Goal: Find specific page/section: Find specific page/section

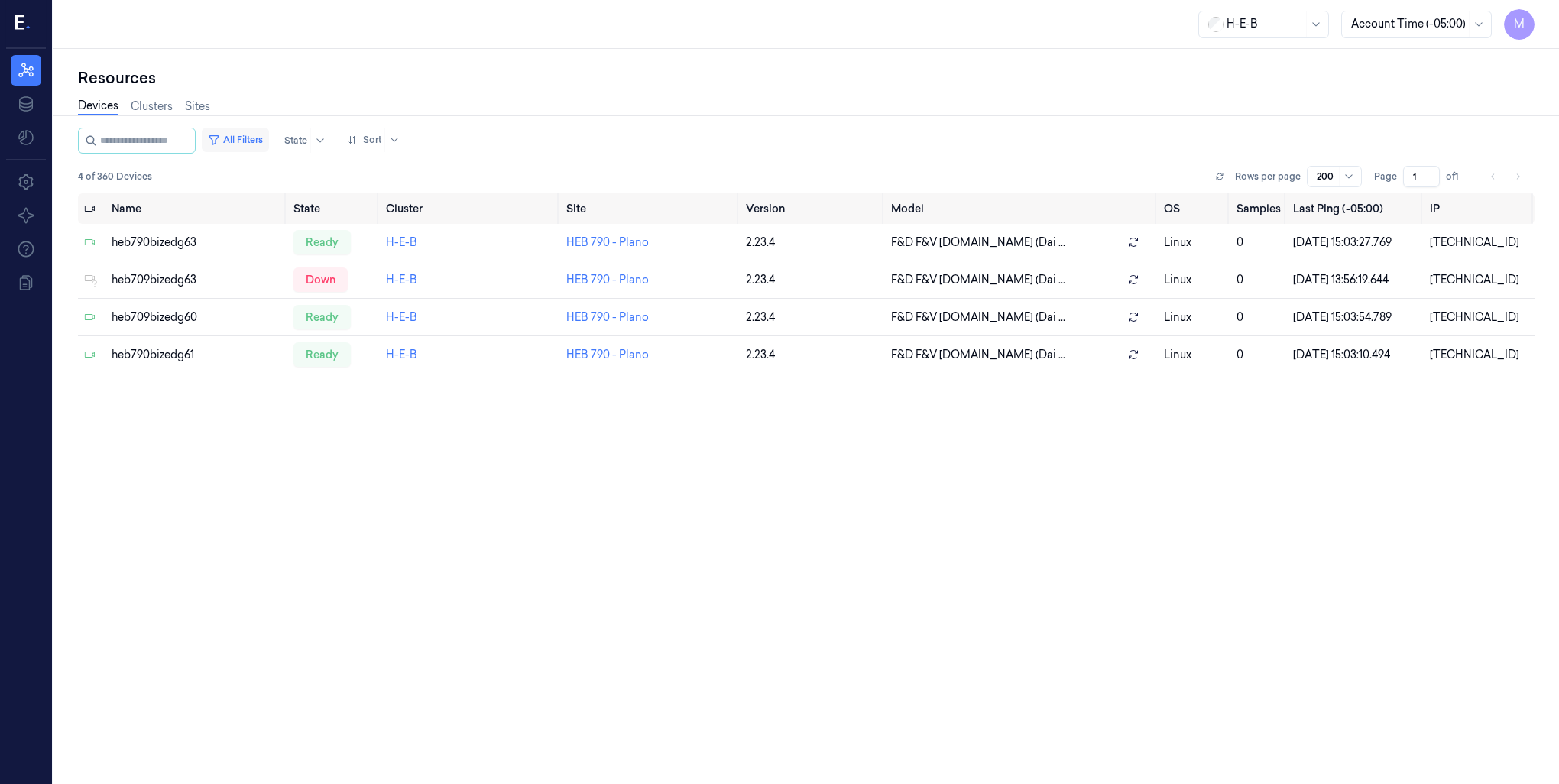
click at [254, 134] on button "All Filters" at bounding box center [236, 140] width 67 height 24
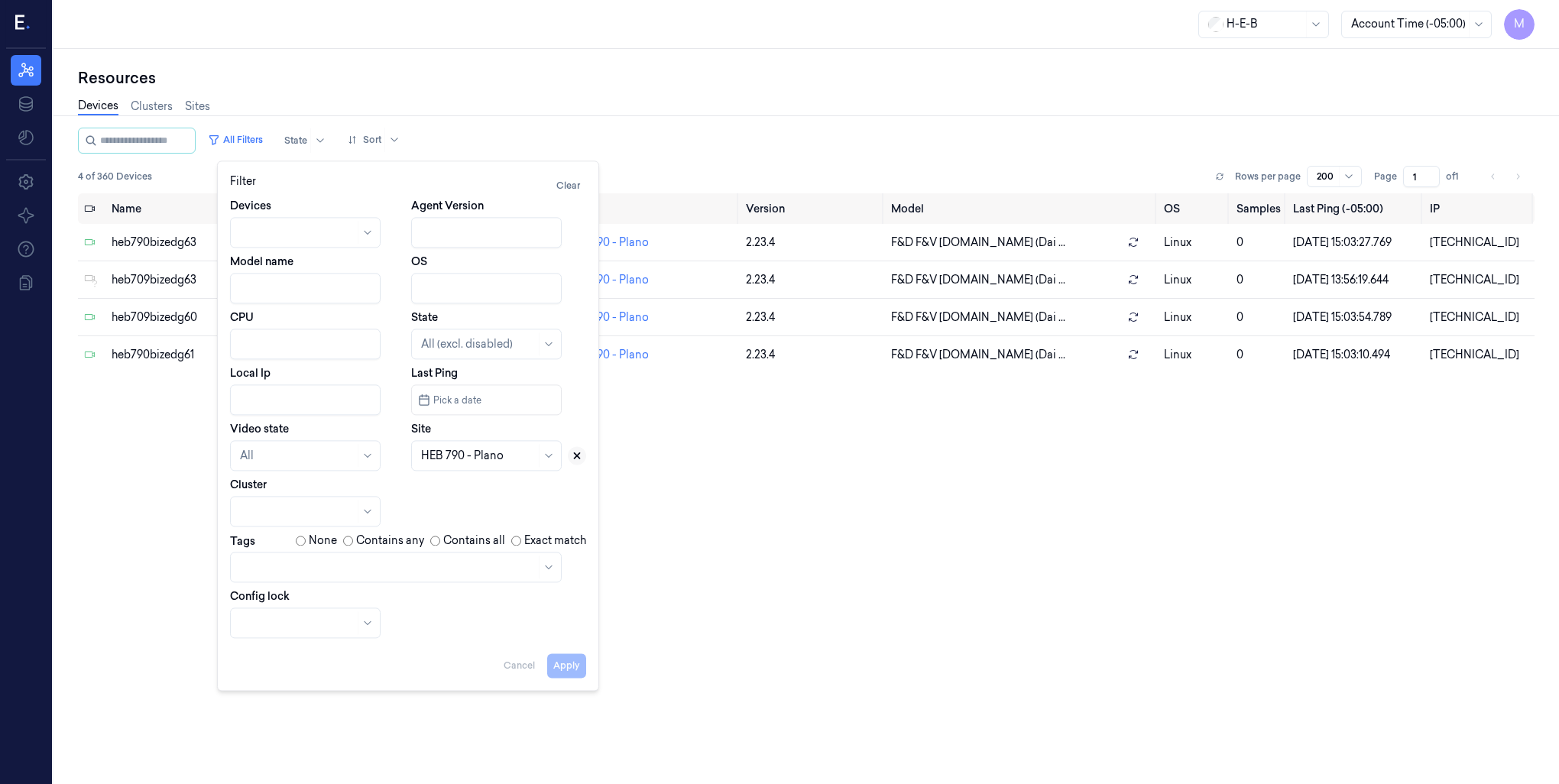
click at [578, 454] on icon at bounding box center [578, 456] width 6 height 6
click at [477, 455] on div at bounding box center [468, 455] width 96 height 16
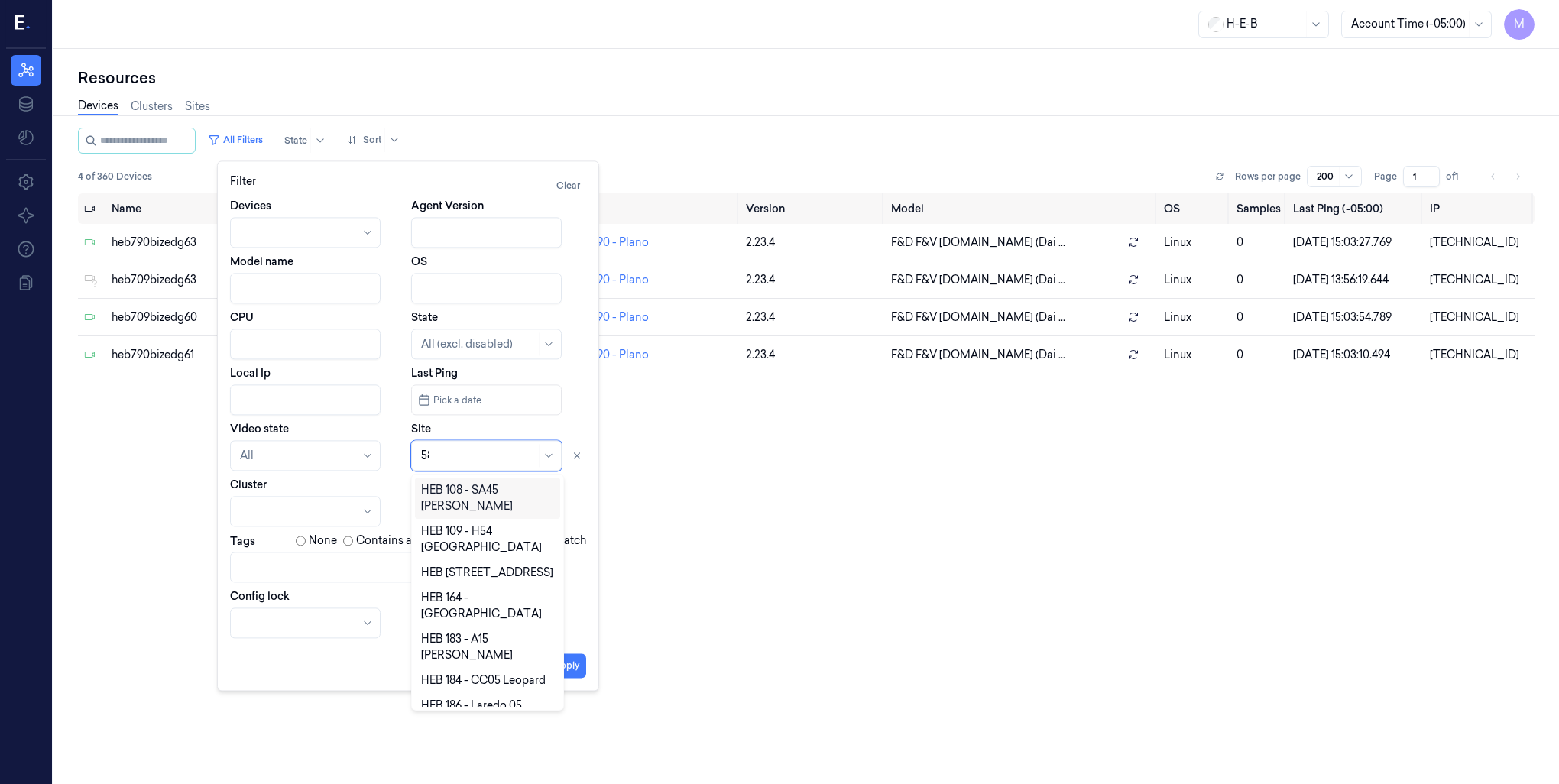
type input "589"
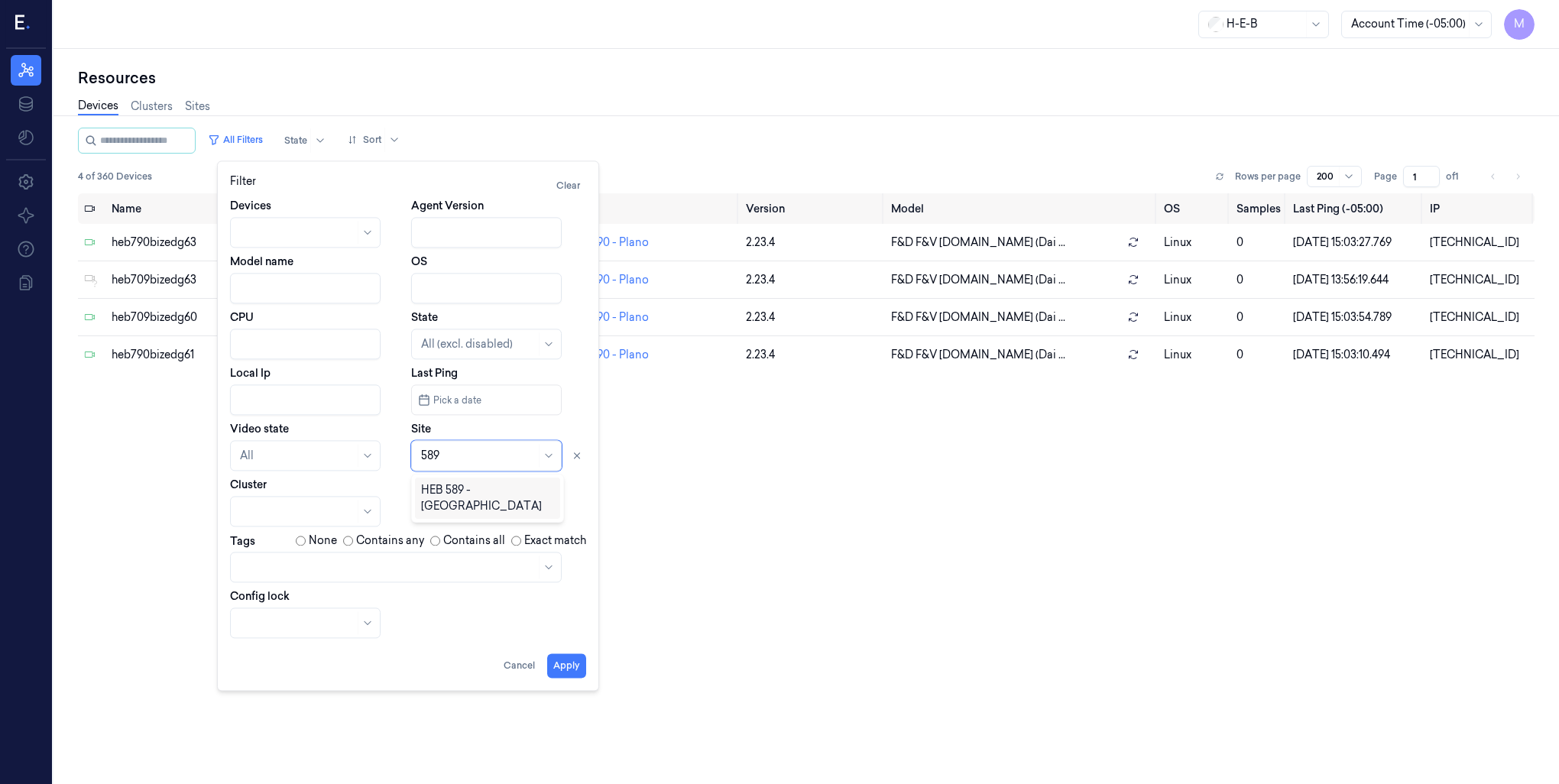
click at [463, 487] on div "HEB 589 - [GEOGRAPHIC_DATA]" at bounding box center [487, 498] width 133 height 32
click at [572, 668] on button "Apply" at bounding box center [566, 665] width 39 height 24
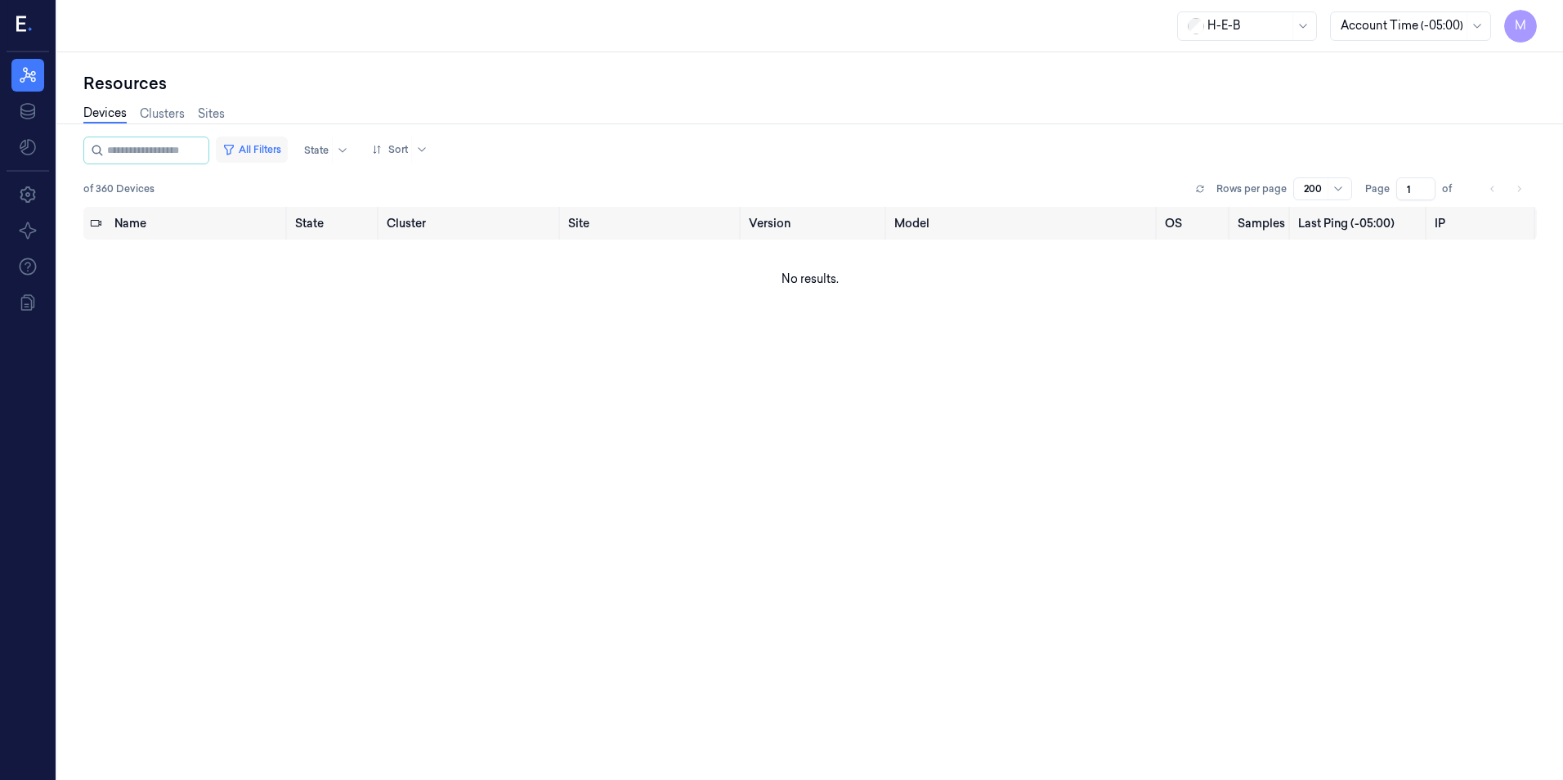
click at [288, 149] on button "All Filters" at bounding box center [252, 150] width 72 height 26
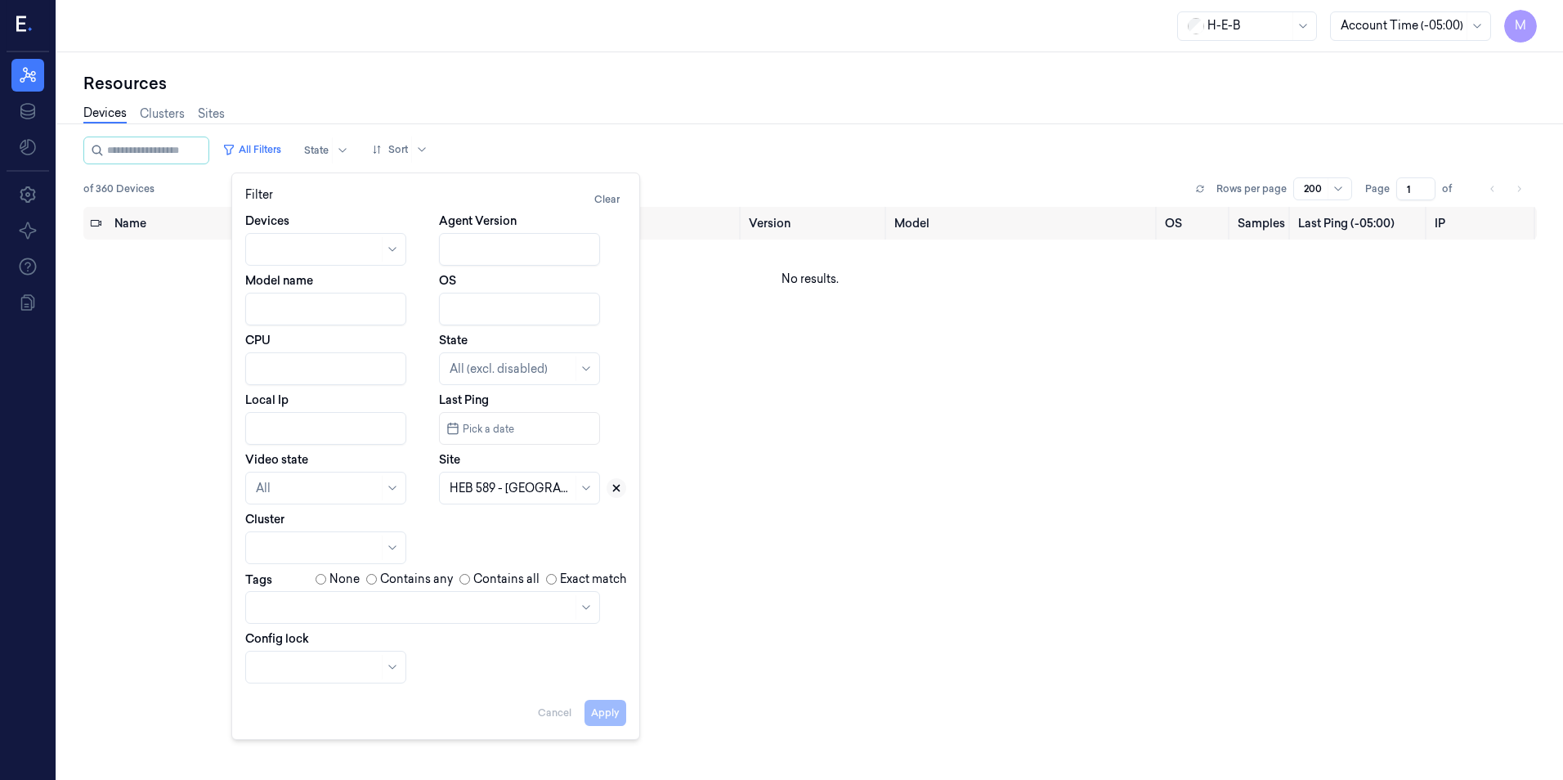
click at [614, 486] on icon at bounding box center [617, 489] width 6 height 6
click at [453, 494] on div at bounding box center [511, 488] width 123 height 17
type input "202"
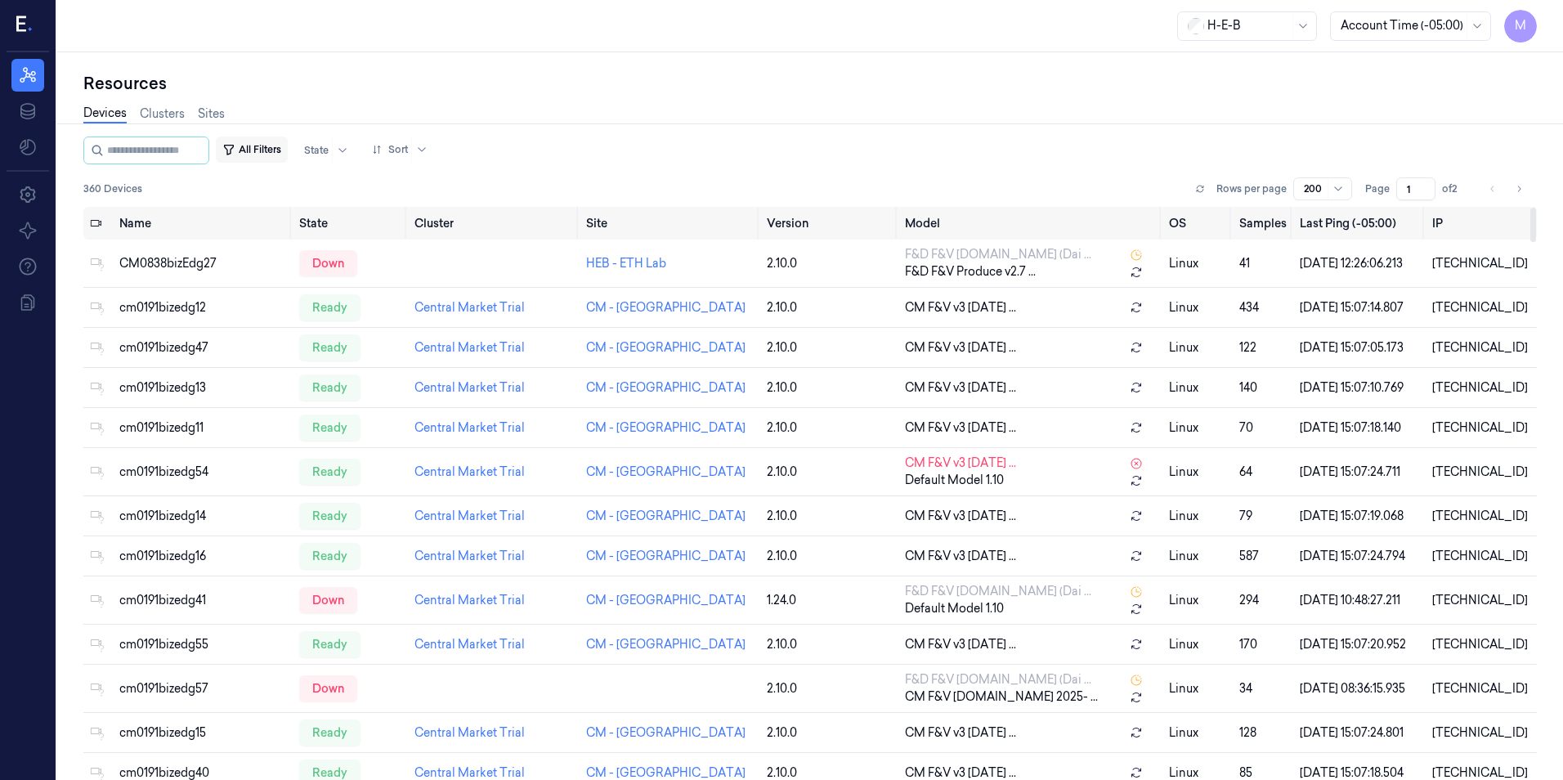
click at [271, 141] on button "All Filters" at bounding box center [252, 150] width 72 height 26
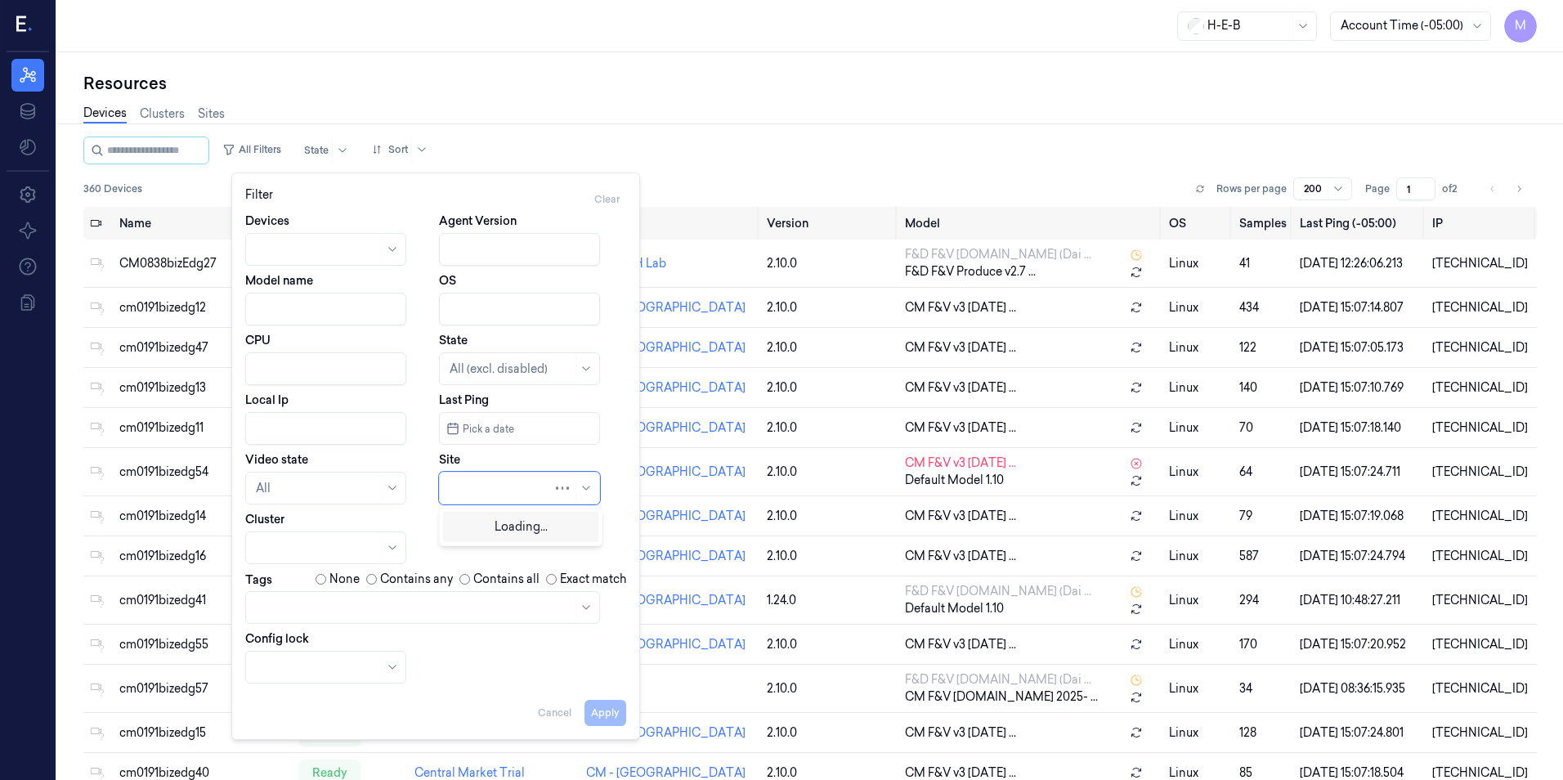
click at [476, 491] on div at bounding box center [501, 488] width 103 height 17
type input "202"
click at [524, 159] on div "All Filters State Sort" at bounding box center [810, 151] width 1454 height 28
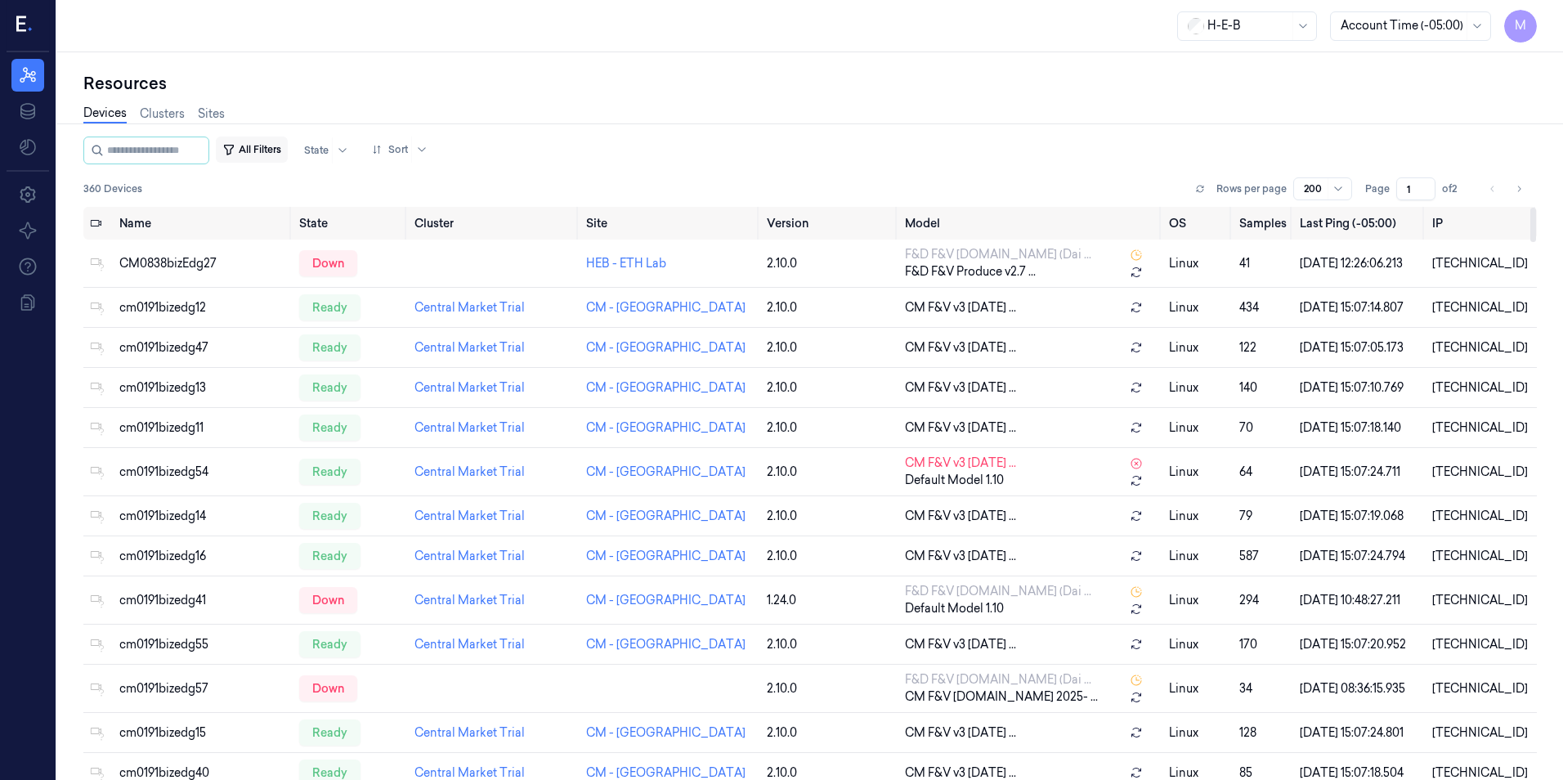
click at [275, 153] on button "All Filters" at bounding box center [252, 150] width 72 height 26
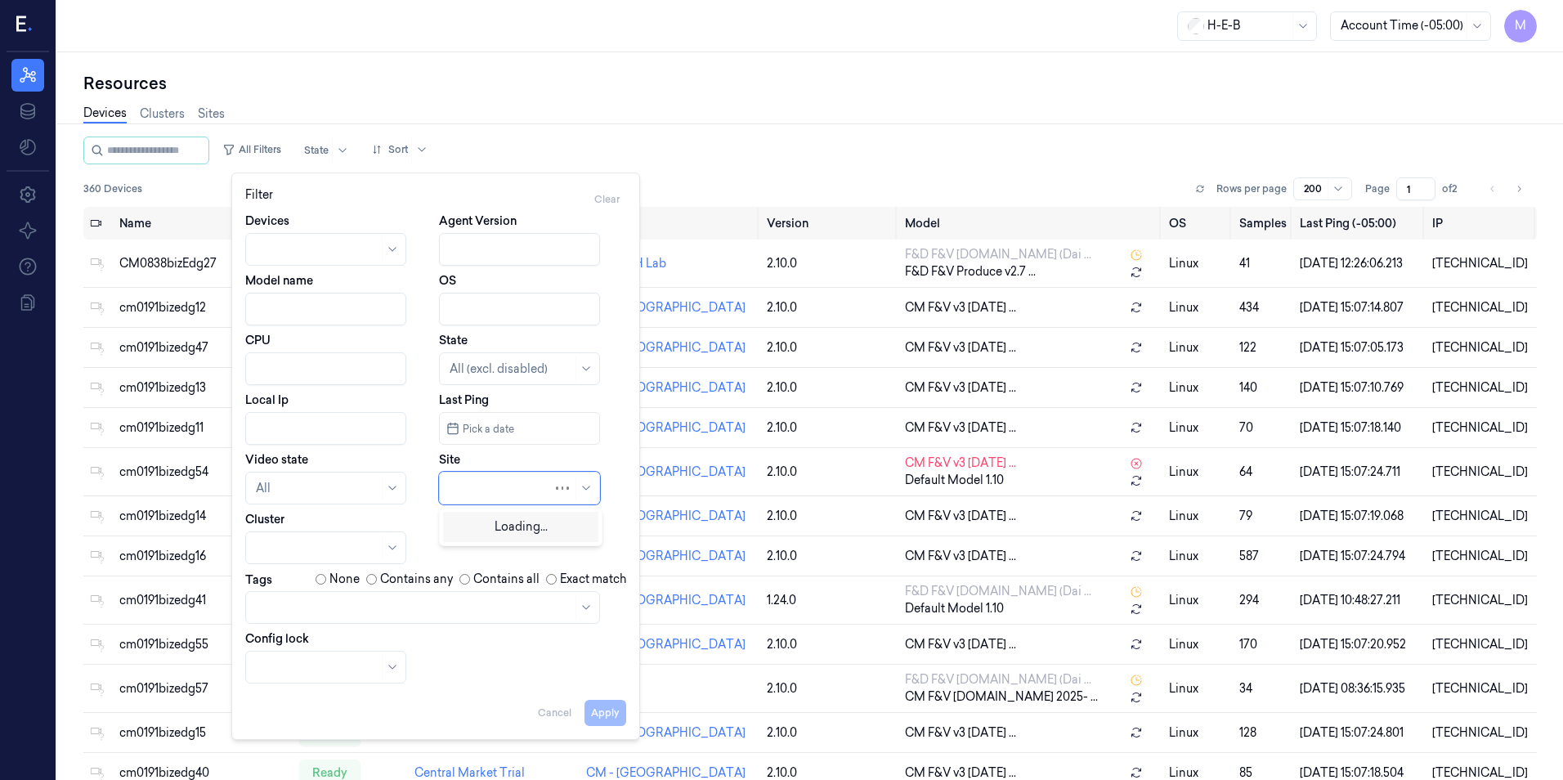
click at [495, 493] on div at bounding box center [501, 488] width 103 height 17
type input "2"
type input "580"
click at [494, 529] on div "HEB 580 - A26 [PERSON_NAME]" at bounding box center [521, 534] width 142 height 34
click at [616, 710] on button "Apply" at bounding box center [606, 713] width 42 height 26
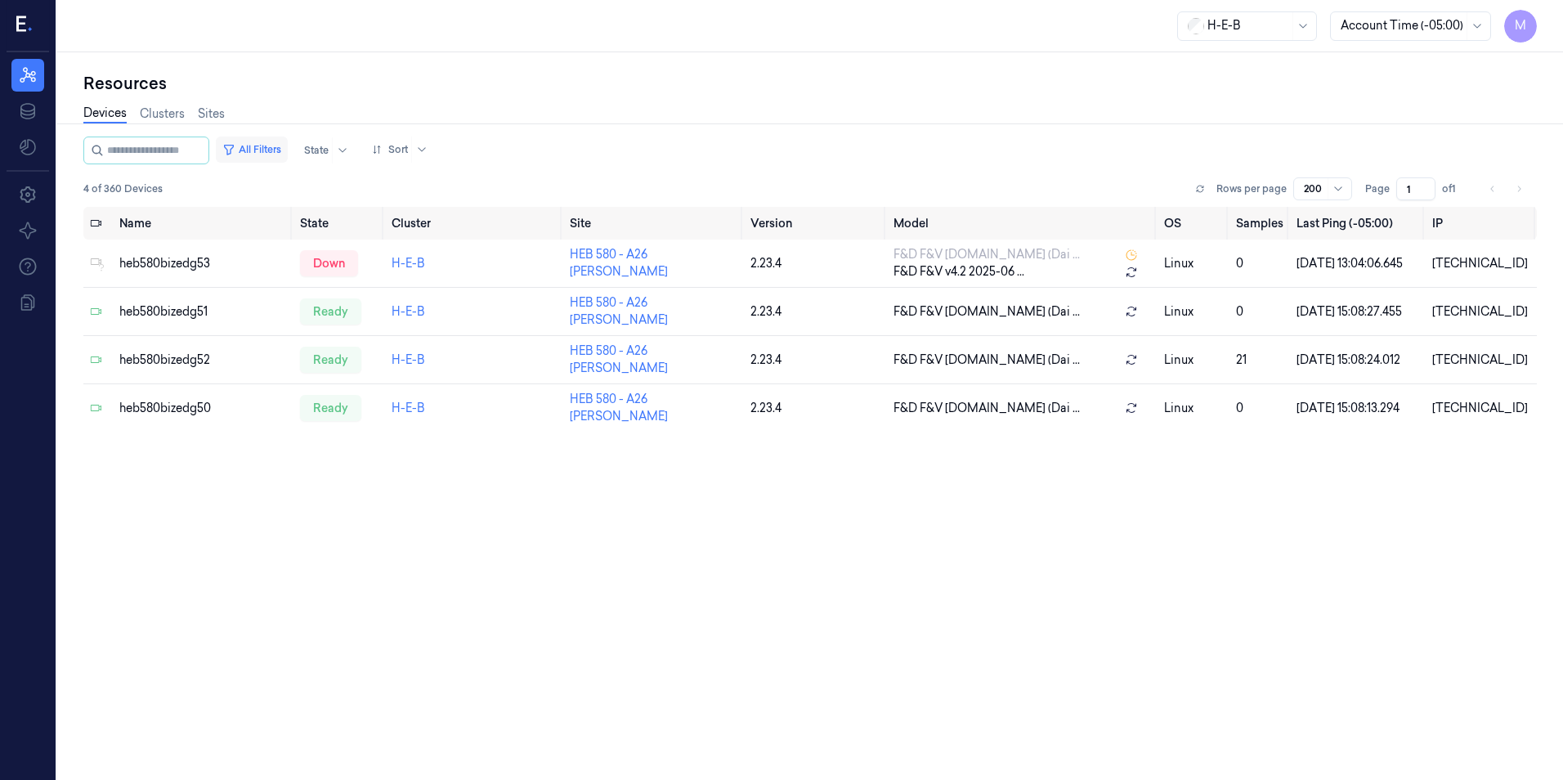
click at [288, 145] on button "All Filters" at bounding box center [252, 150] width 72 height 26
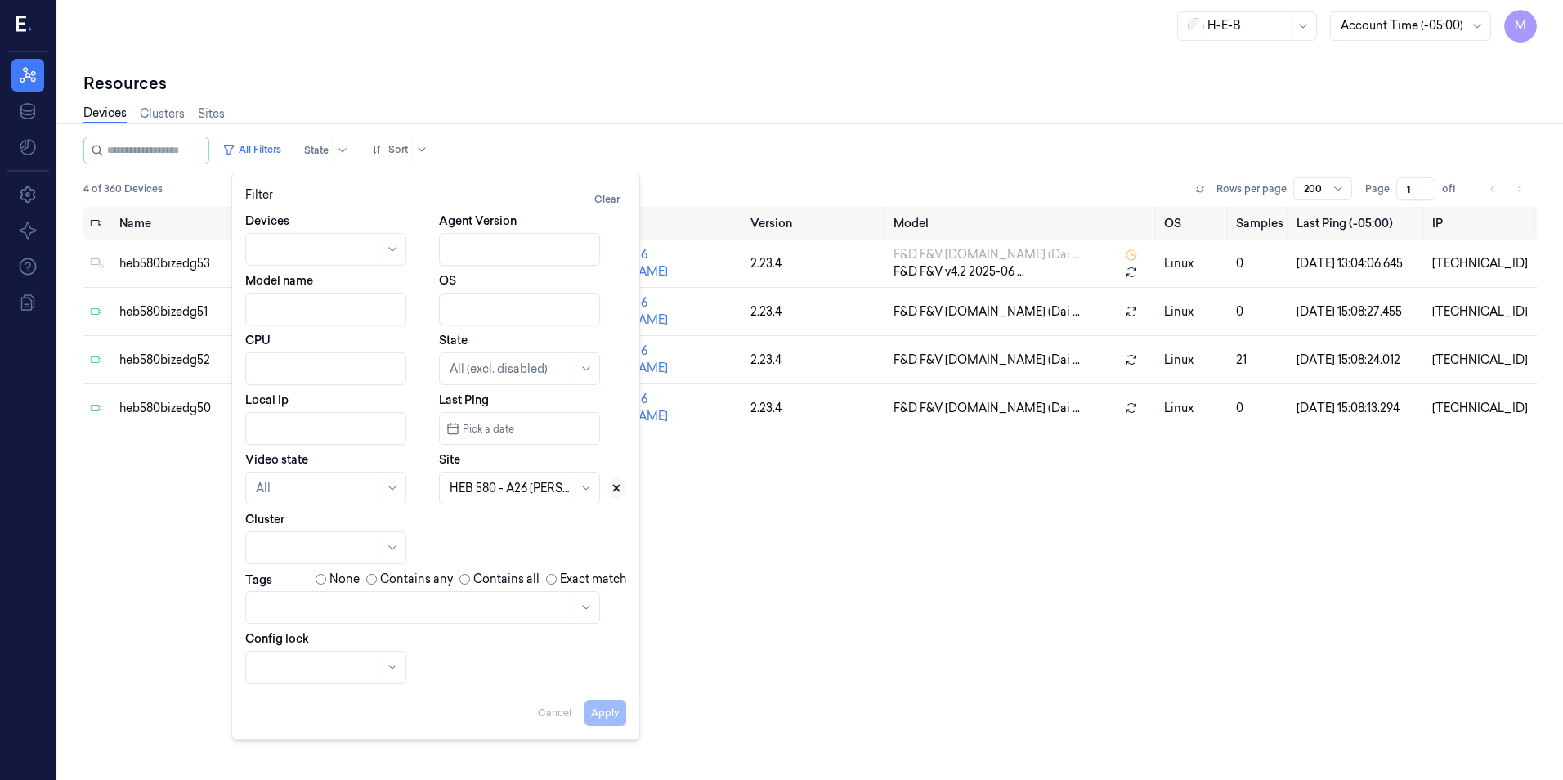
click at [620, 491] on icon at bounding box center [617, 489] width 6 height 6
click at [517, 483] on div at bounding box center [511, 488] width 123 height 17
type input "48"
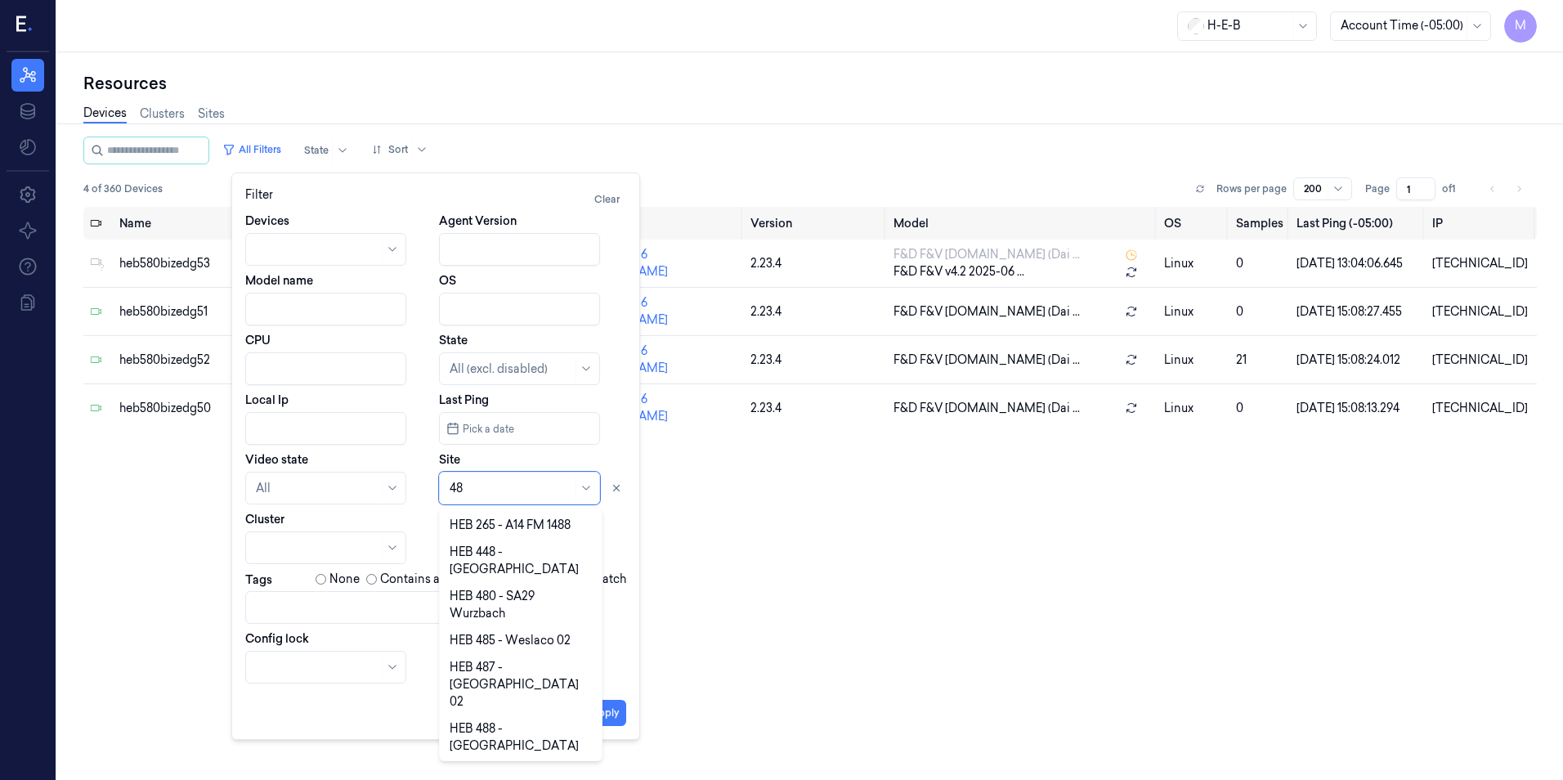
click at [538, 757] on div "HEB 265 - A14 FM 1488 HEB 448 - [GEOGRAPHIC_DATA] 480 - [GEOGRAPHIC_DATA] [GEOG…" at bounding box center [521, 634] width 164 height 253
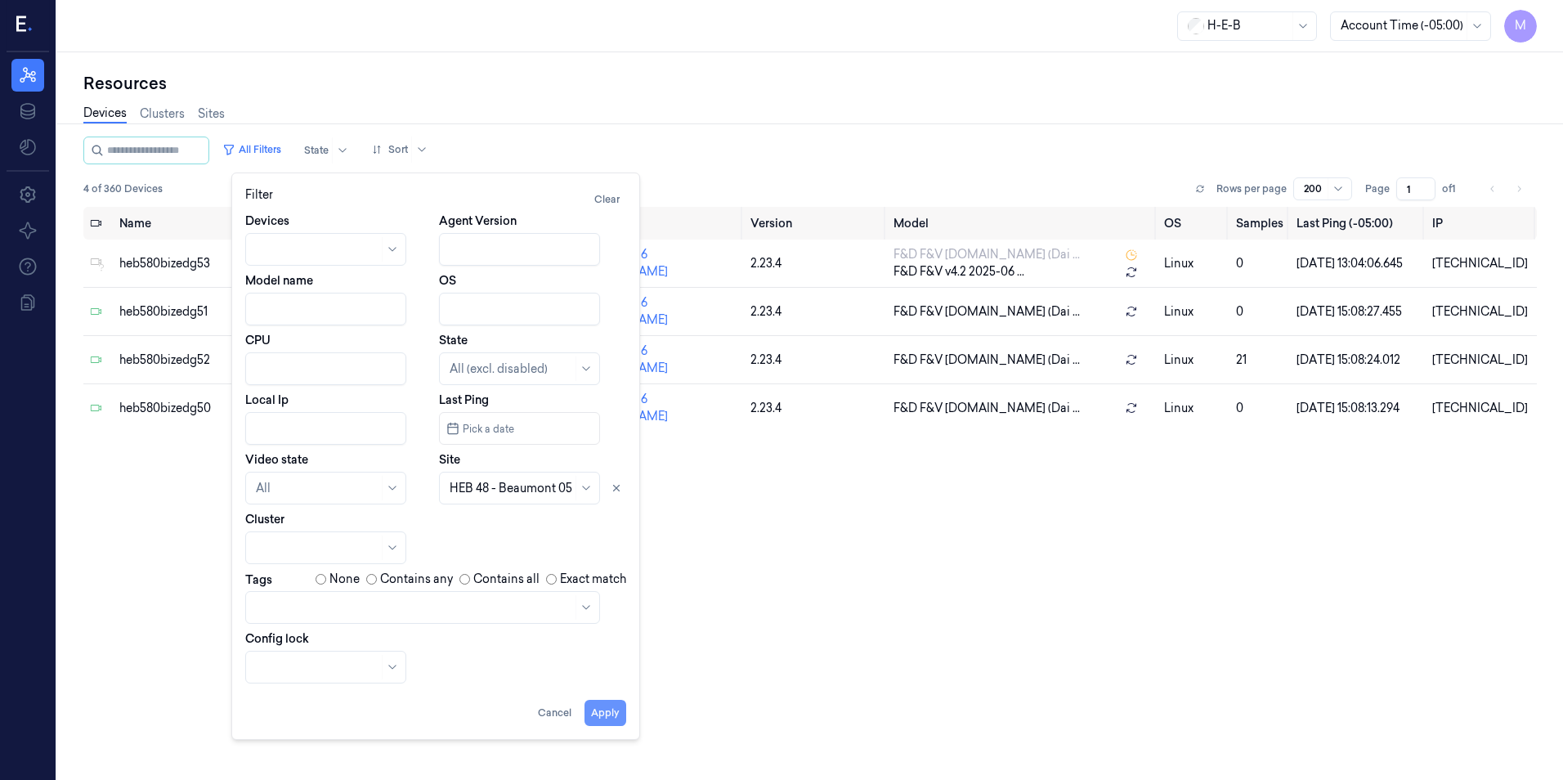
click at [606, 710] on button "Apply" at bounding box center [606, 713] width 42 height 26
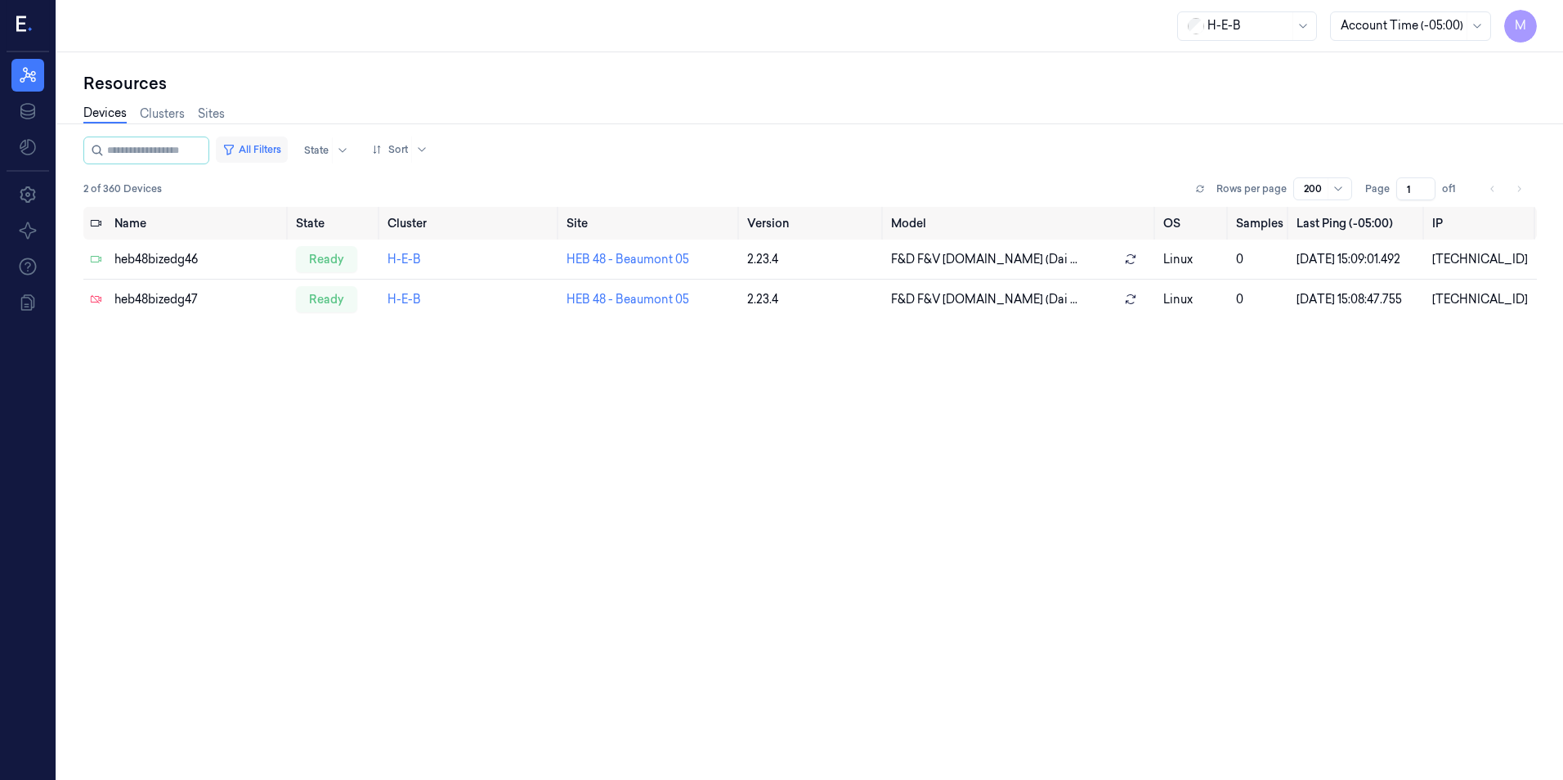
click at [264, 152] on button "All Filters" at bounding box center [252, 150] width 72 height 26
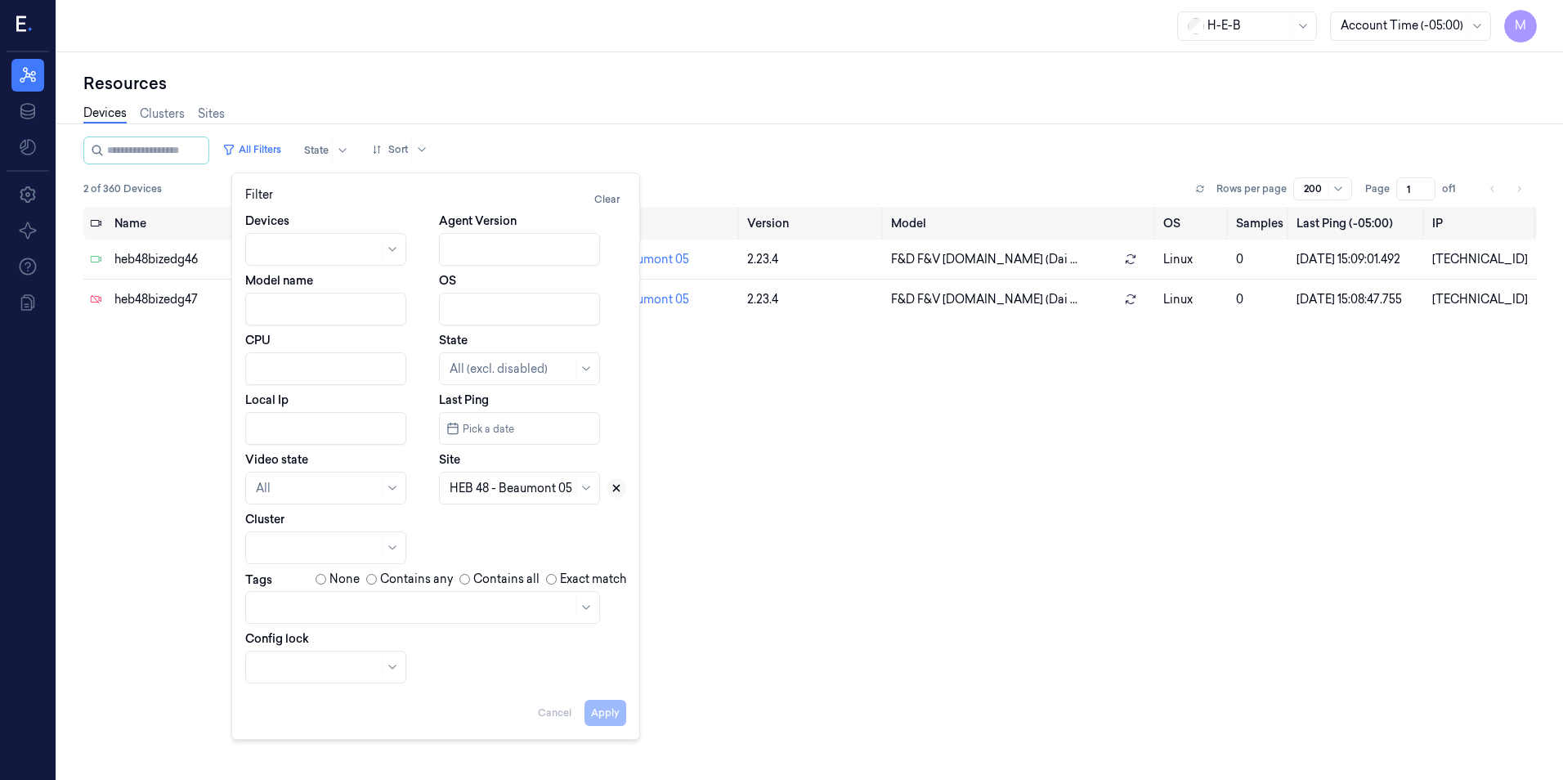
click at [618, 487] on icon at bounding box center [617, 489] width 6 height 6
click at [543, 493] on div at bounding box center [511, 488] width 123 height 17
type input "789"
click at [518, 517] on div "HEB 789 - Frisco 1" at bounding box center [498, 525] width 96 height 17
click at [602, 707] on button "Apply" at bounding box center [606, 713] width 42 height 26
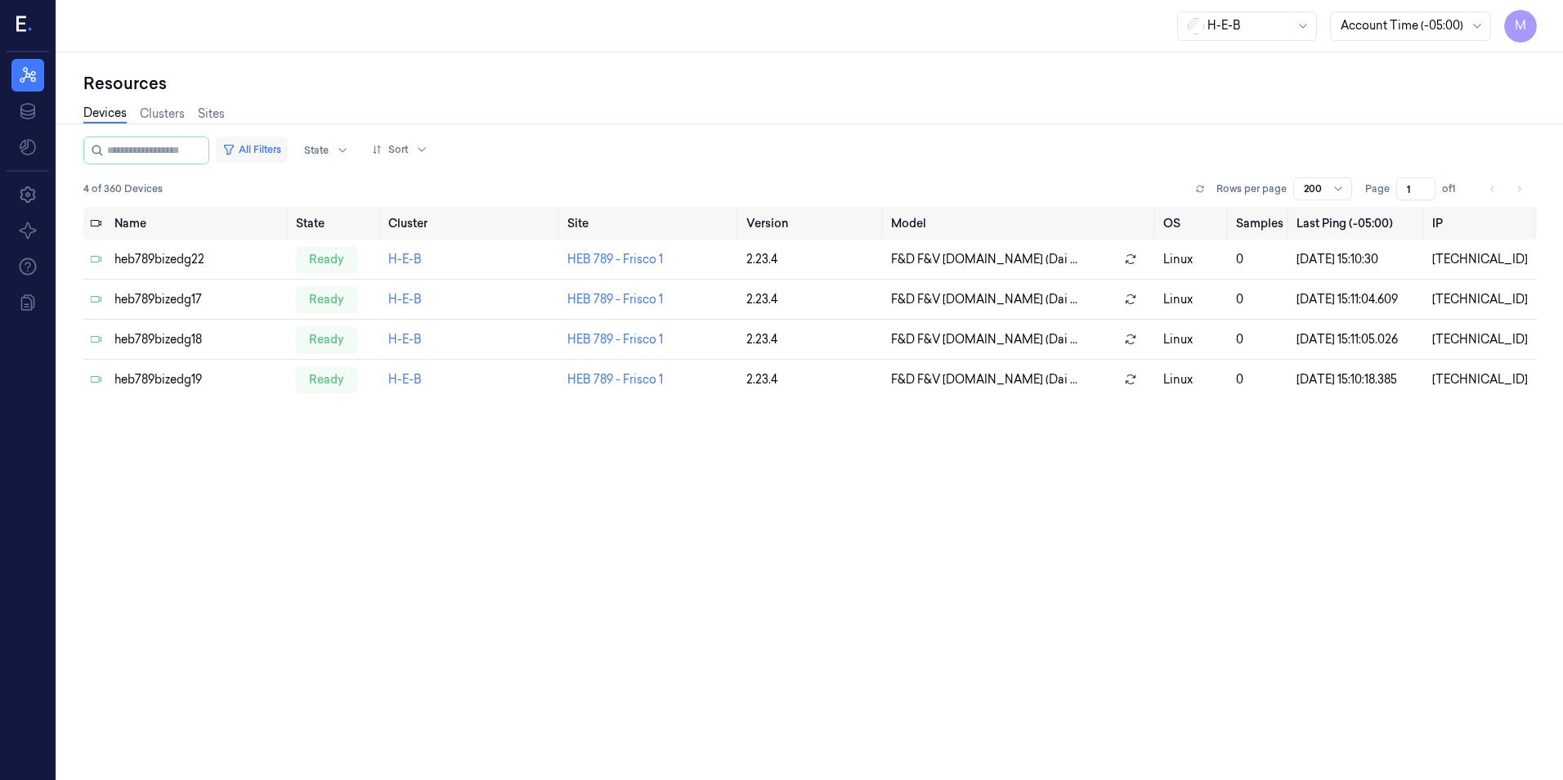
click at [285, 150] on button "All Filters" at bounding box center [252, 150] width 72 height 26
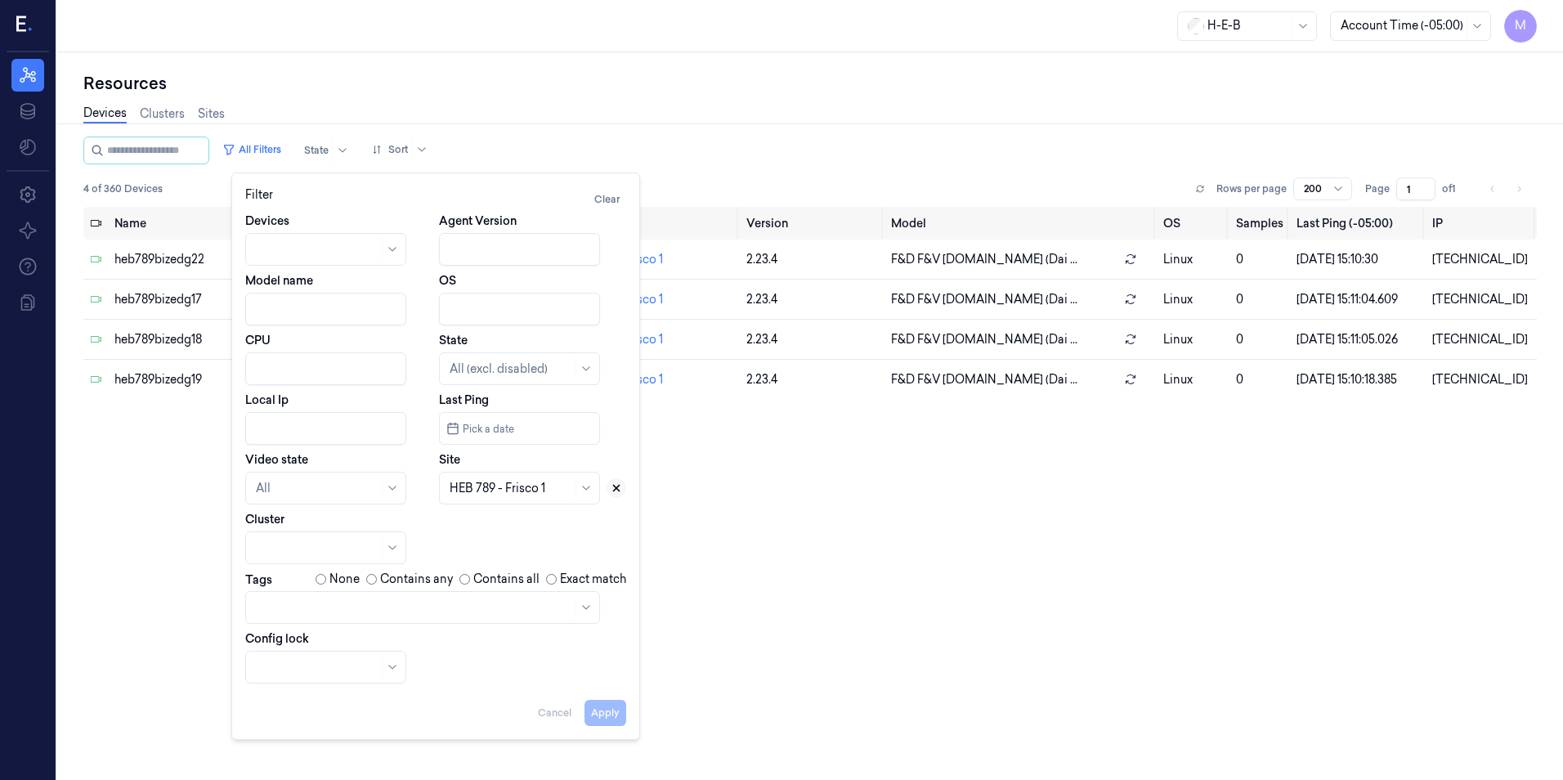
click at [620, 491] on icon at bounding box center [616, 487] width 11 height 11
click at [503, 489] on div at bounding box center [511, 488] width 123 height 17
type input "781"
click at [500, 521] on div "HEB 781 - [GEOGRAPHIC_DATA] 01" at bounding box center [521, 543] width 142 height 52
click at [607, 717] on button "Apply" at bounding box center [606, 713] width 42 height 26
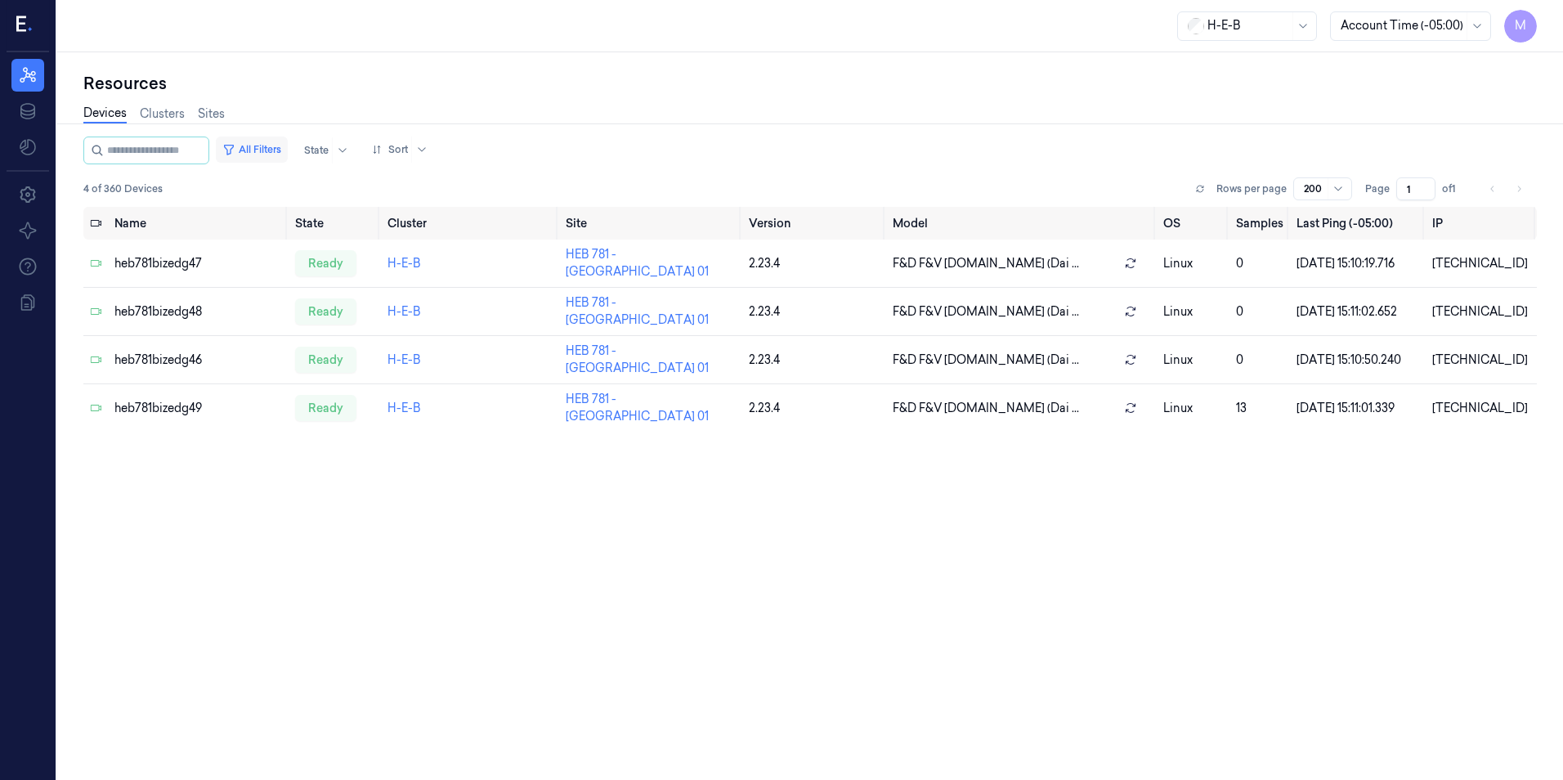
click at [288, 150] on button "All Filters" at bounding box center [252, 150] width 72 height 26
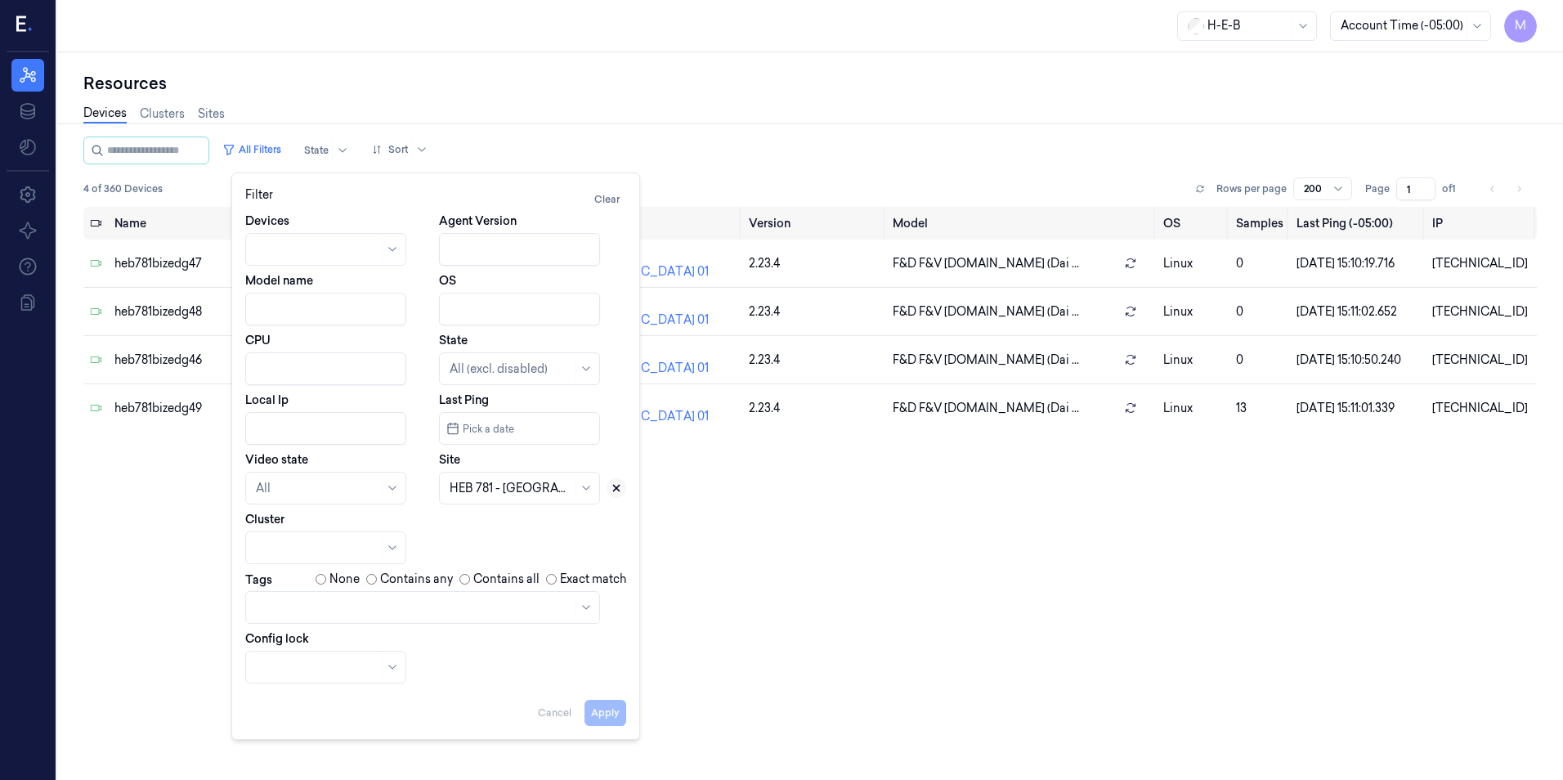
click at [620, 488] on icon at bounding box center [616, 487] width 11 height 11
click at [497, 491] on div at bounding box center [501, 488] width 103 height 17
type input "110"
click at [493, 515] on div "HEB [STREET_ADDRESS]" at bounding box center [520, 525] width 155 height 27
click at [609, 716] on button "Apply" at bounding box center [606, 713] width 42 height 26
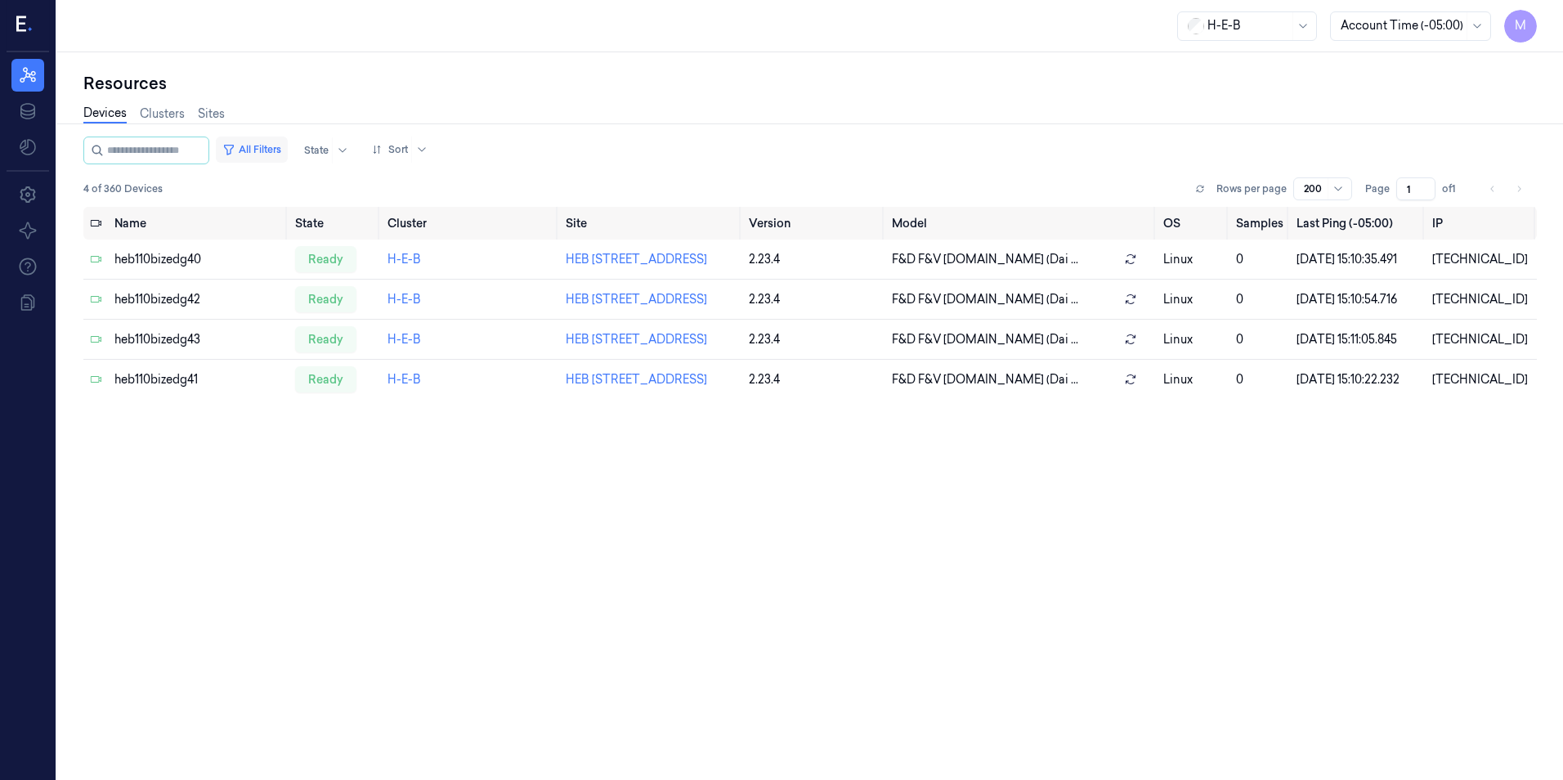
click at [280, 146] on button "All Filters" at bounding box center [252, 150] width 72 height 26
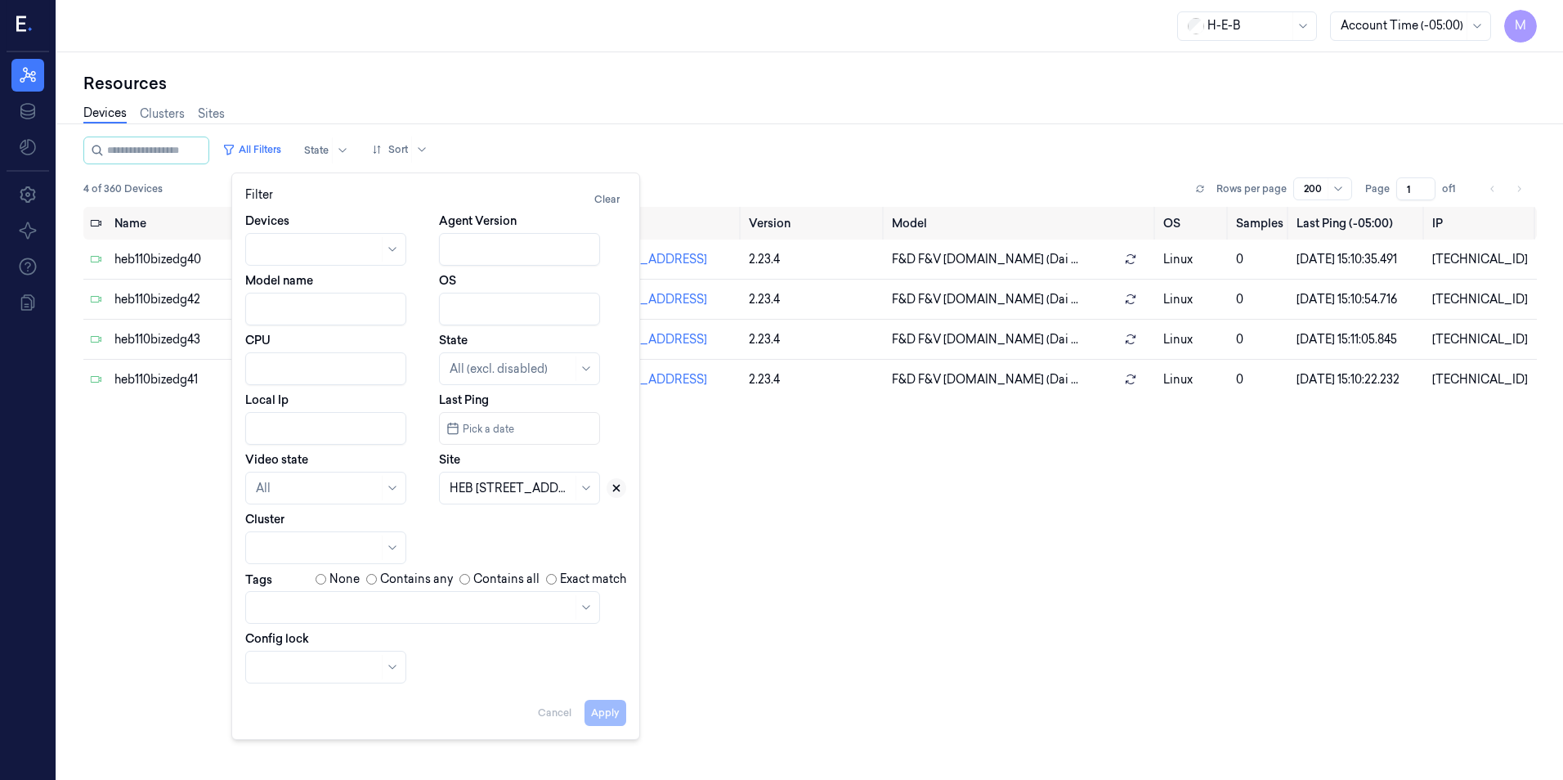
click at [618, 495] on button at bounding box center [617, 488] width 20 height 20
click at [515, 487] on div at bounding box center [511, 488] width 123 height 17
type input "656"
click at [496, 533] on div "HEB 656 - H59 US-290" at bounding box center [511, 525] width 122 height 17
click at [611, 715] on button "Apply" at bounding box center [606, 713] width 42 height 26
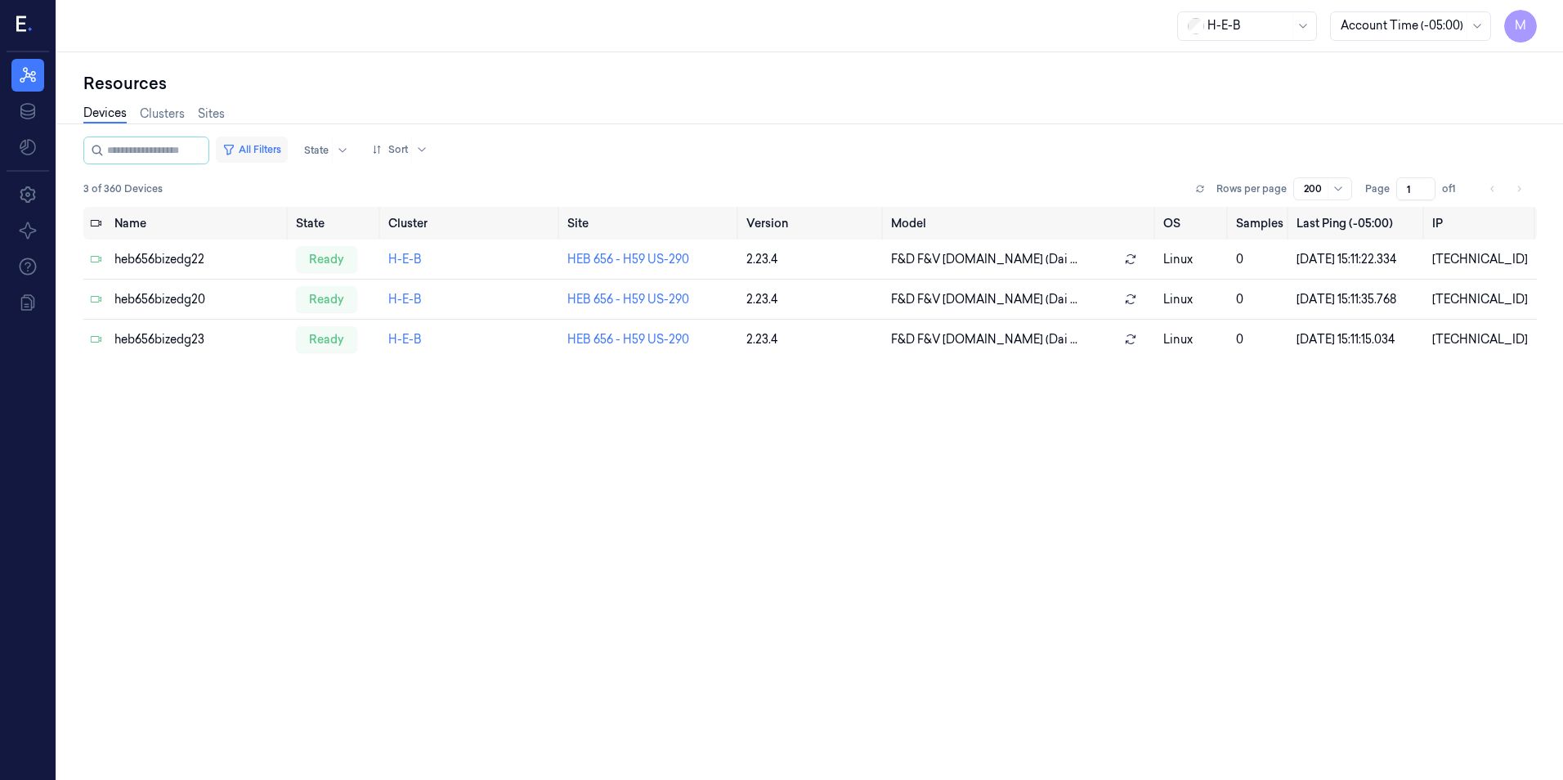
click at [268, 146] on button "All Filters" at bounding box center [252, 150] width 72 height 26
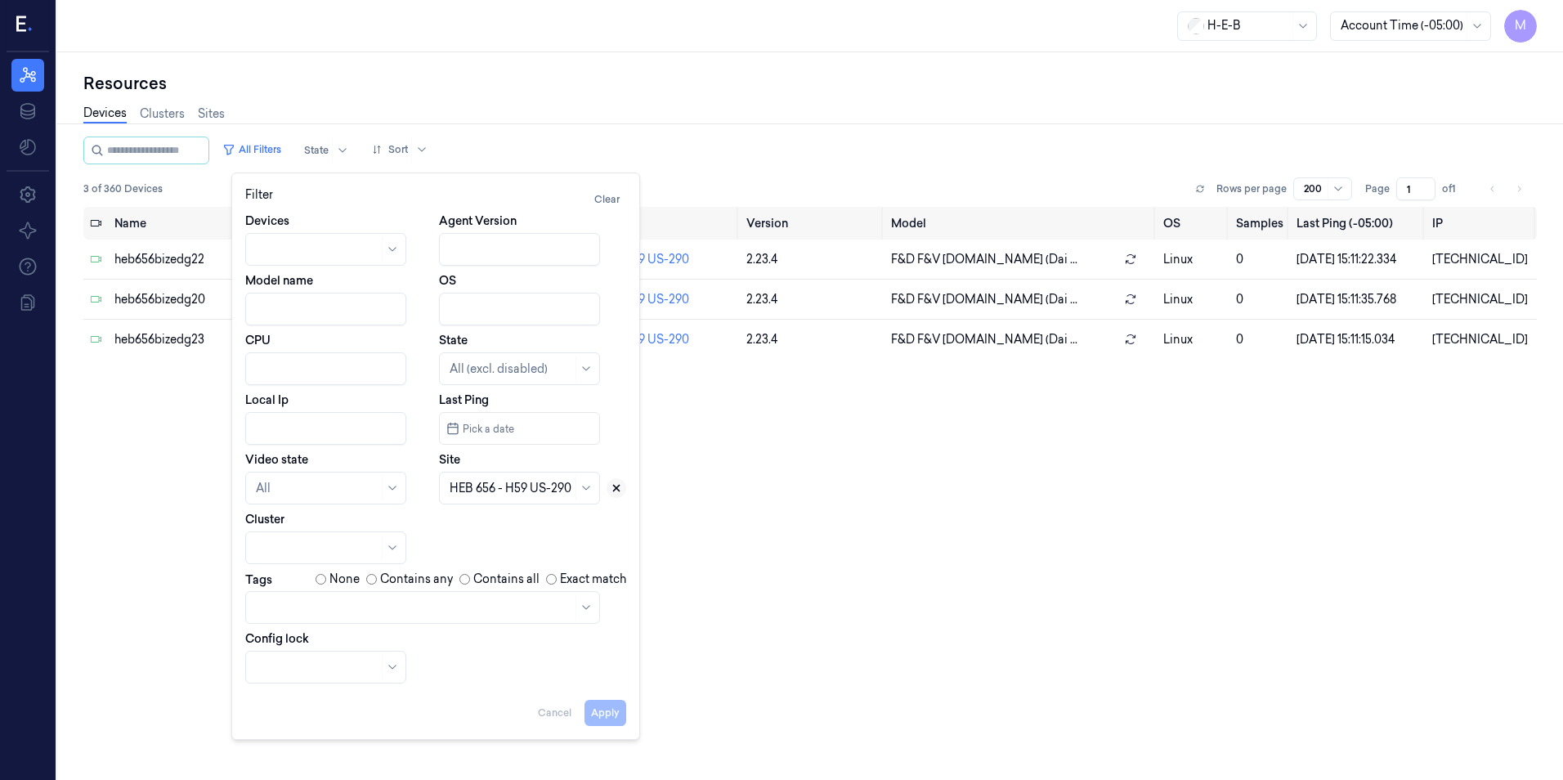
click at [623, 487] on button at bounding box center [617, 488] width 20 height 20
click at [513, 488] on div at bounding box center [511, 488] width 123 height 17
type input "709"
click at [497, 526] on div "HEB 709 - H62 Fry" at bounding box center [498, 525] width 97 height 17
click at [609, 716] on button "Apply" at bounding box center [606, 713] width 42 height 26
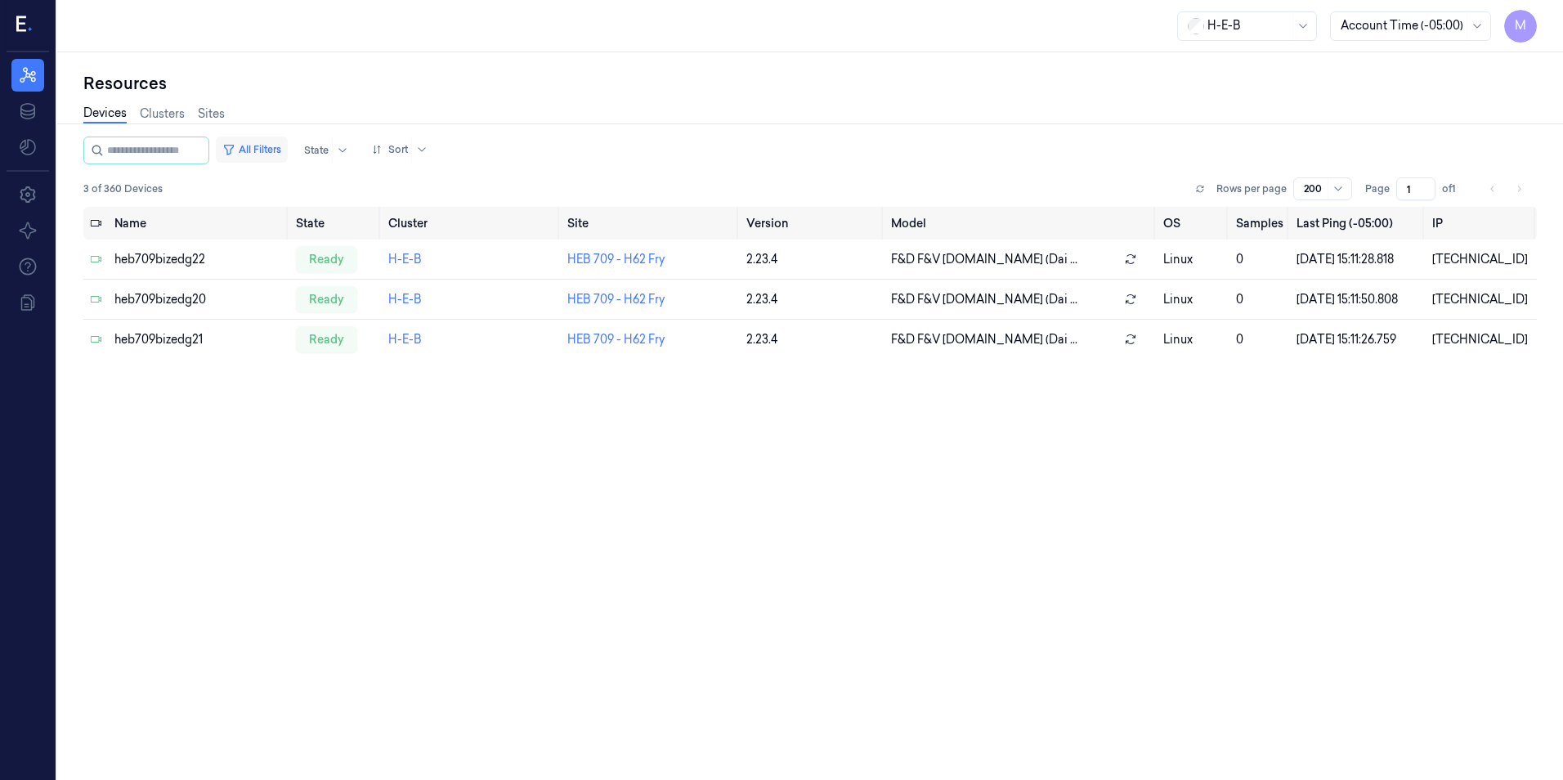
click at [288, 150] on button "All Filters" at bounding box center [252, 150] width 72 height 26
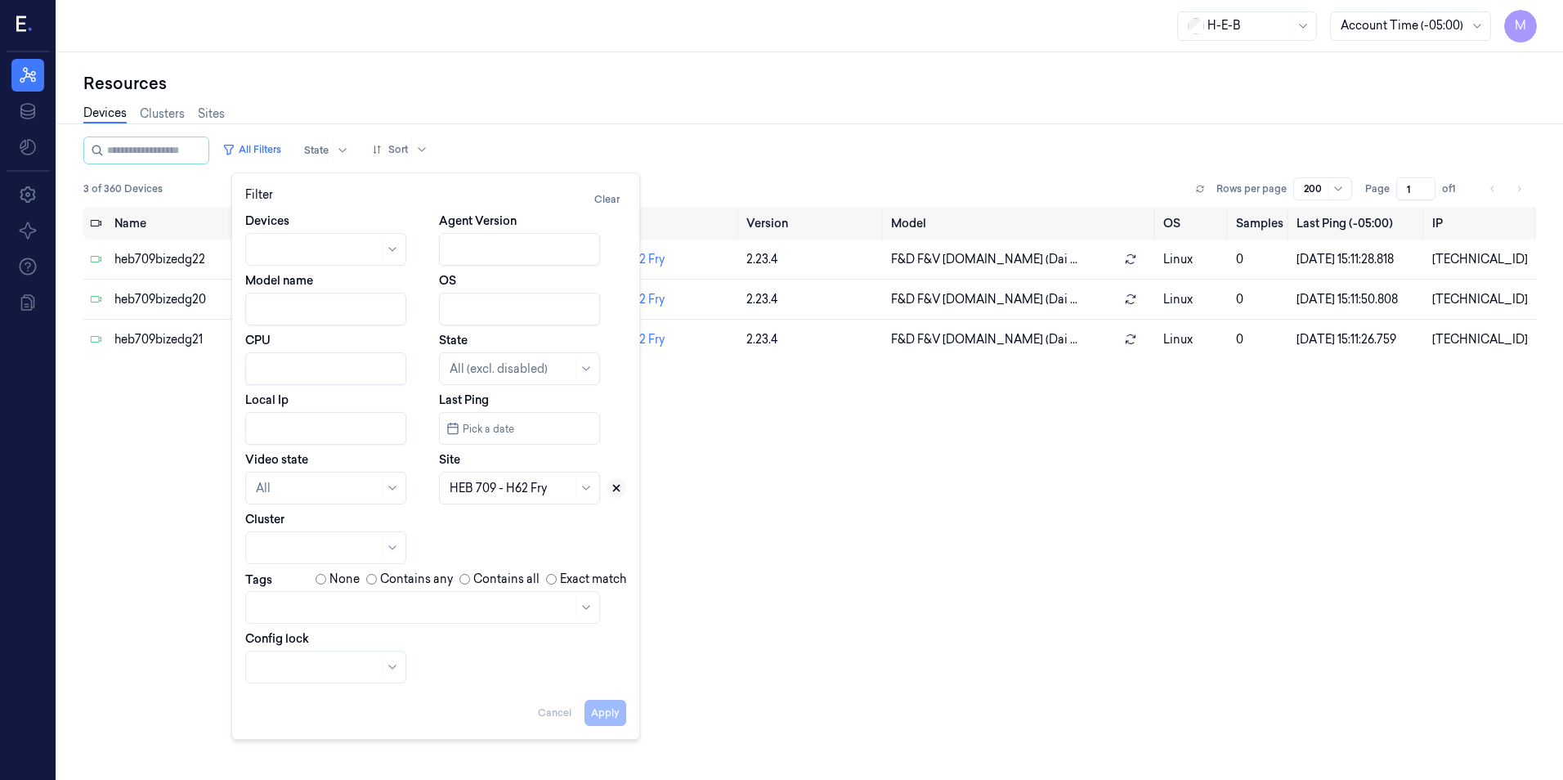
click at [611, 485] on icon at bounding box center [616, 487] width 11 height 11
click at [551, 491] on div at bounding box center [501, 488] width 103 height 17
type input "752"
click at [553, 528] on div "HEB 752 - [PERSON_NAME][GEOGRAPHIC_DATA]" at bounding box center [521, 543] width 142 height 52
click at [611, 710] on button "Apply" at bounding box center [606, 713] width 42 height 26
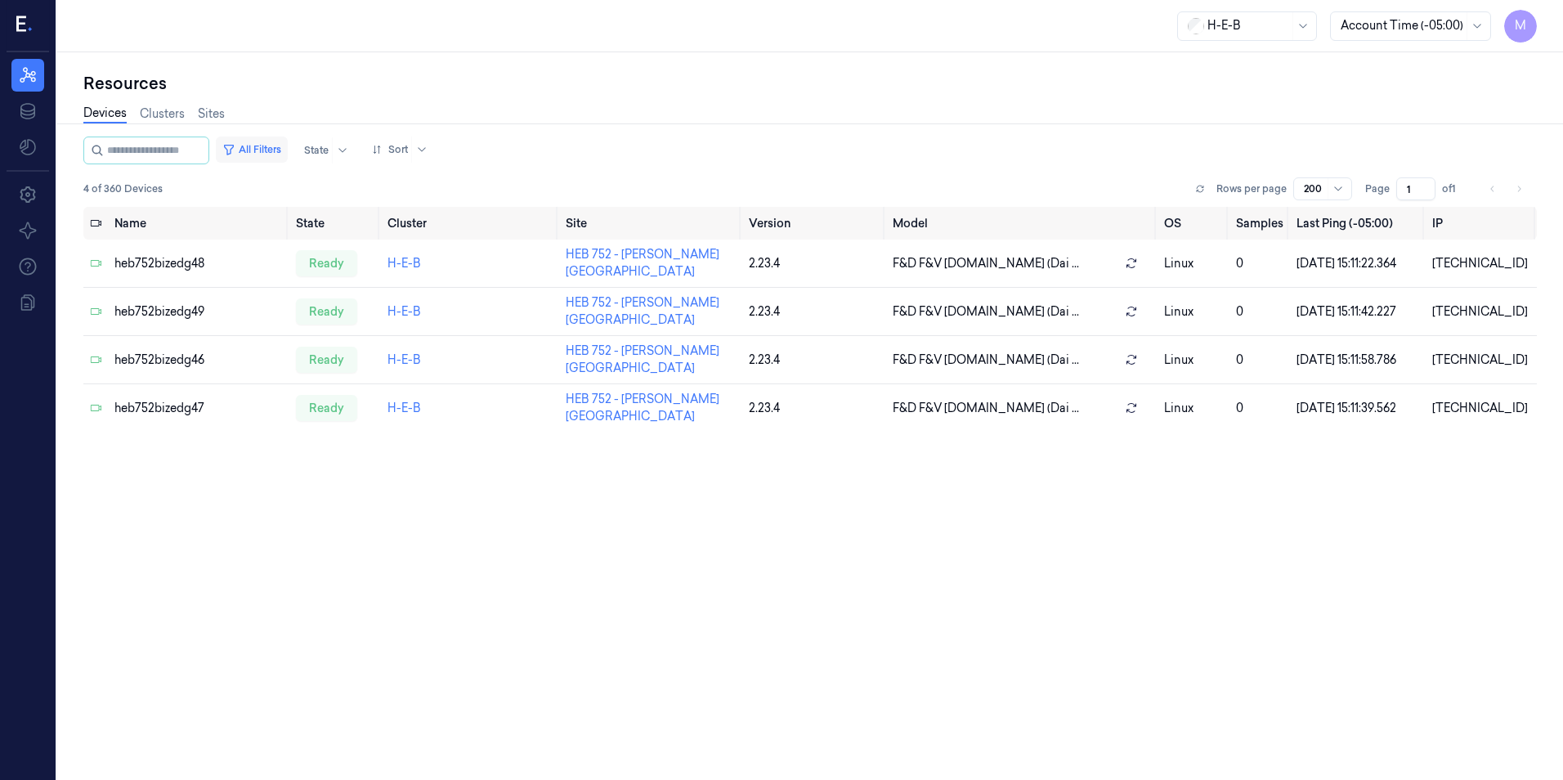
click at [288, 146] on button "All Filters" at bounding box center [252, 150] width 72 height 26
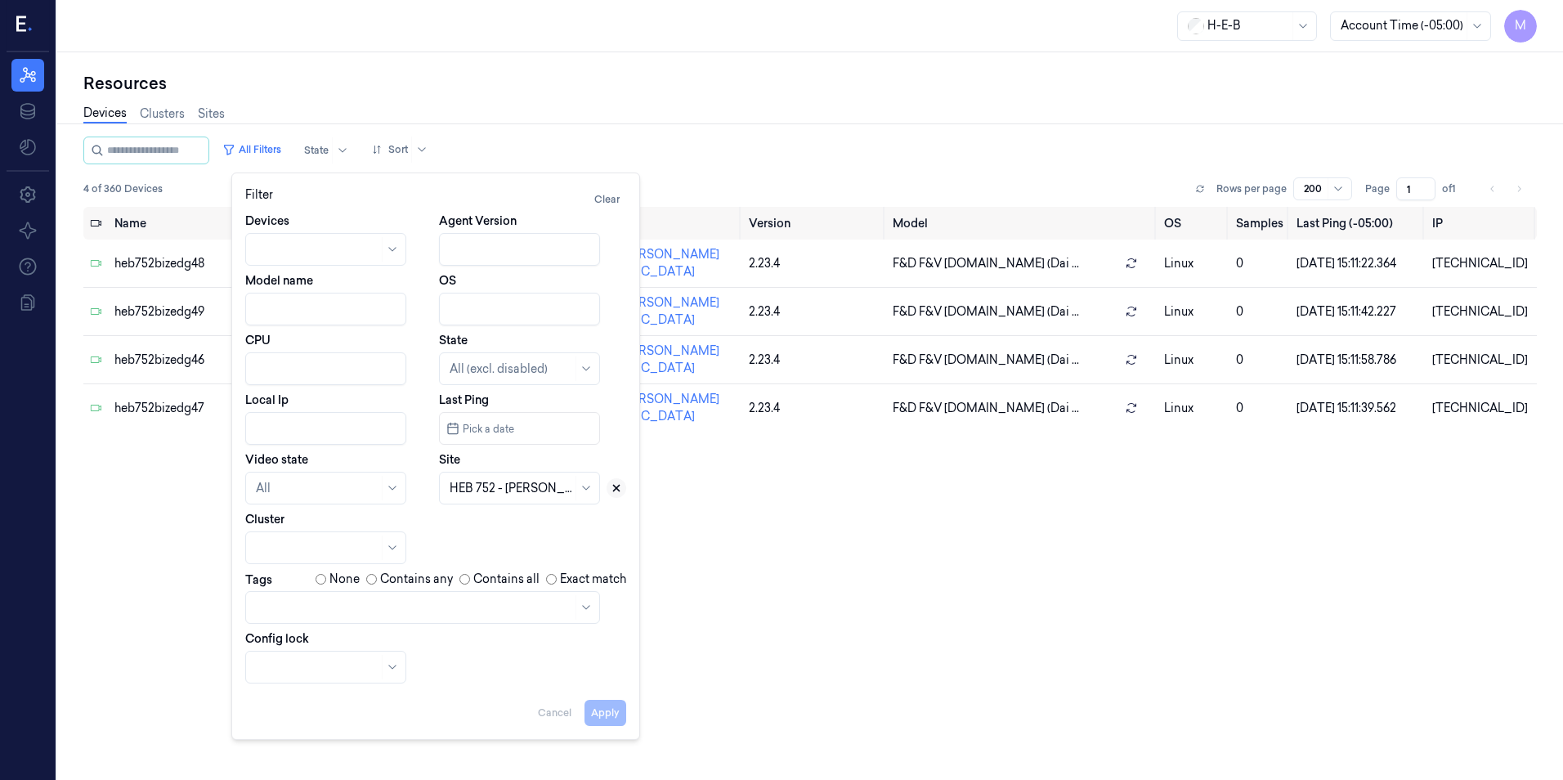
click at [612, 486] on icon at bounding box center [616, 487] width 11 height 11
click at [544, 486] on div at bounding box center [511, 488] width 123 height 17
type input "707"
click at [531, 526] on div "HEB 707 - [GEOGRAPHIC_DATA][PERSON_NAME]" at bounding box center [521, 543] width 142 height 52
click at [602, 719] on button "Apply" at bounding box center [606, 713] width 42 height 26
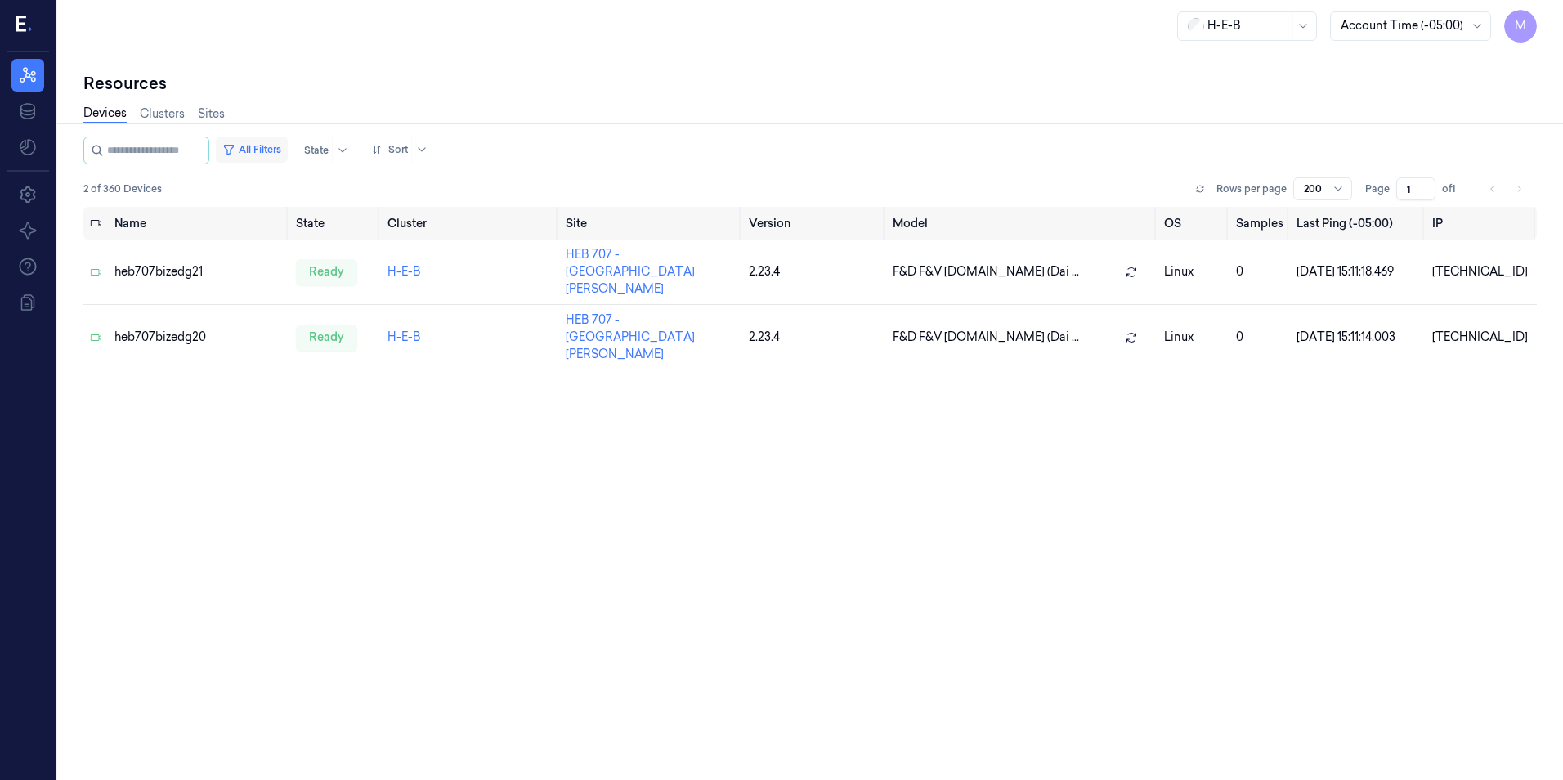
click at [271, 150] on button "All Filters" at bounding box center [252, 150] width 72 height 26
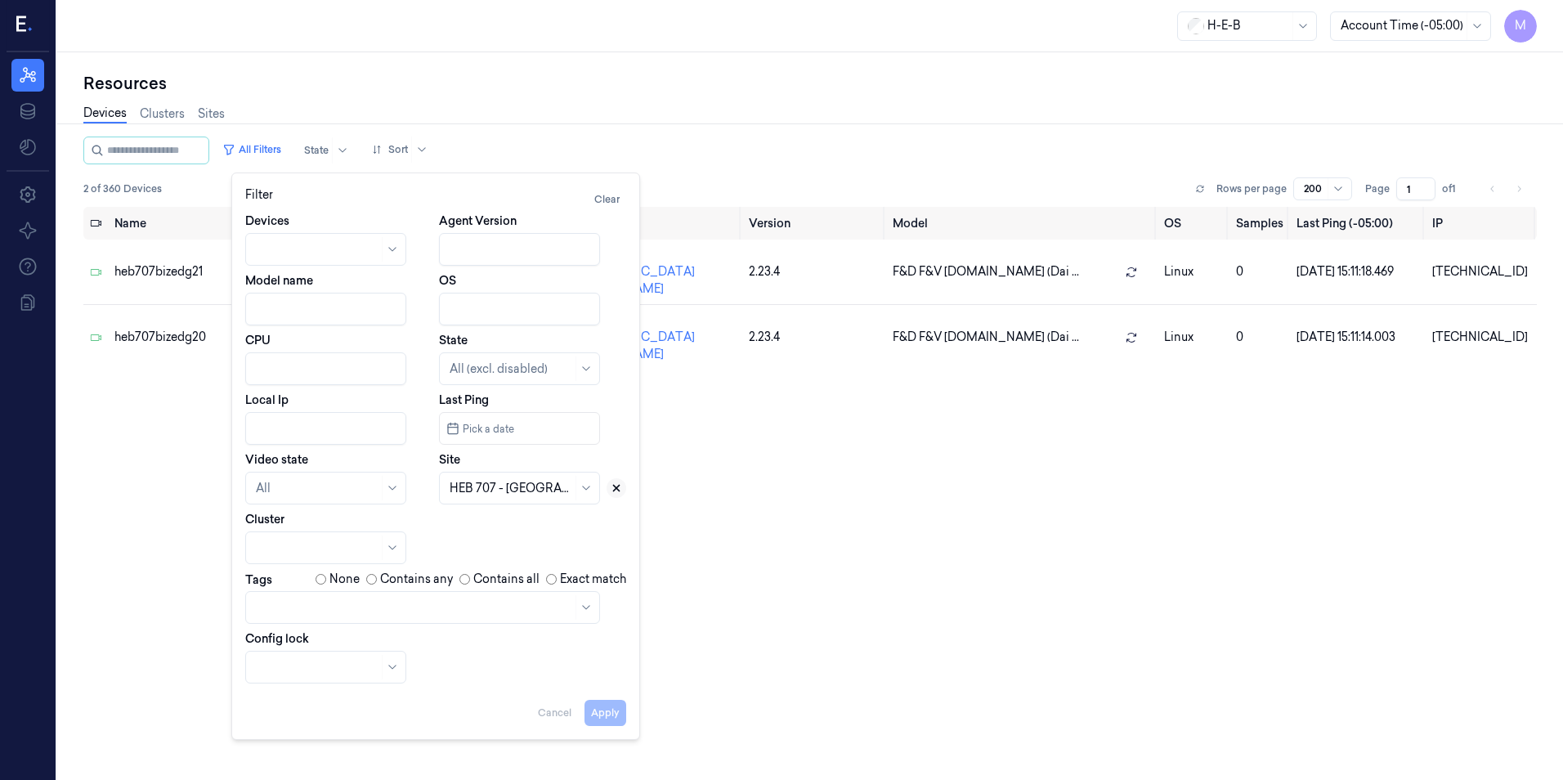
click at [621, 489] on icon at bounding box center [616, 487] width 11 height 11
click at [522, 496] on div at bounding box center [501, 488] width 103 height 17
type input "589"
click at [512, 531] on div "HEB 589 - [GEOGRAPHIC_DATA]" at bounding box center [521, 534] width 142 height 34
click at [617, 714] on button "Apply" at bounding box center [606, 713] width 42 height 26
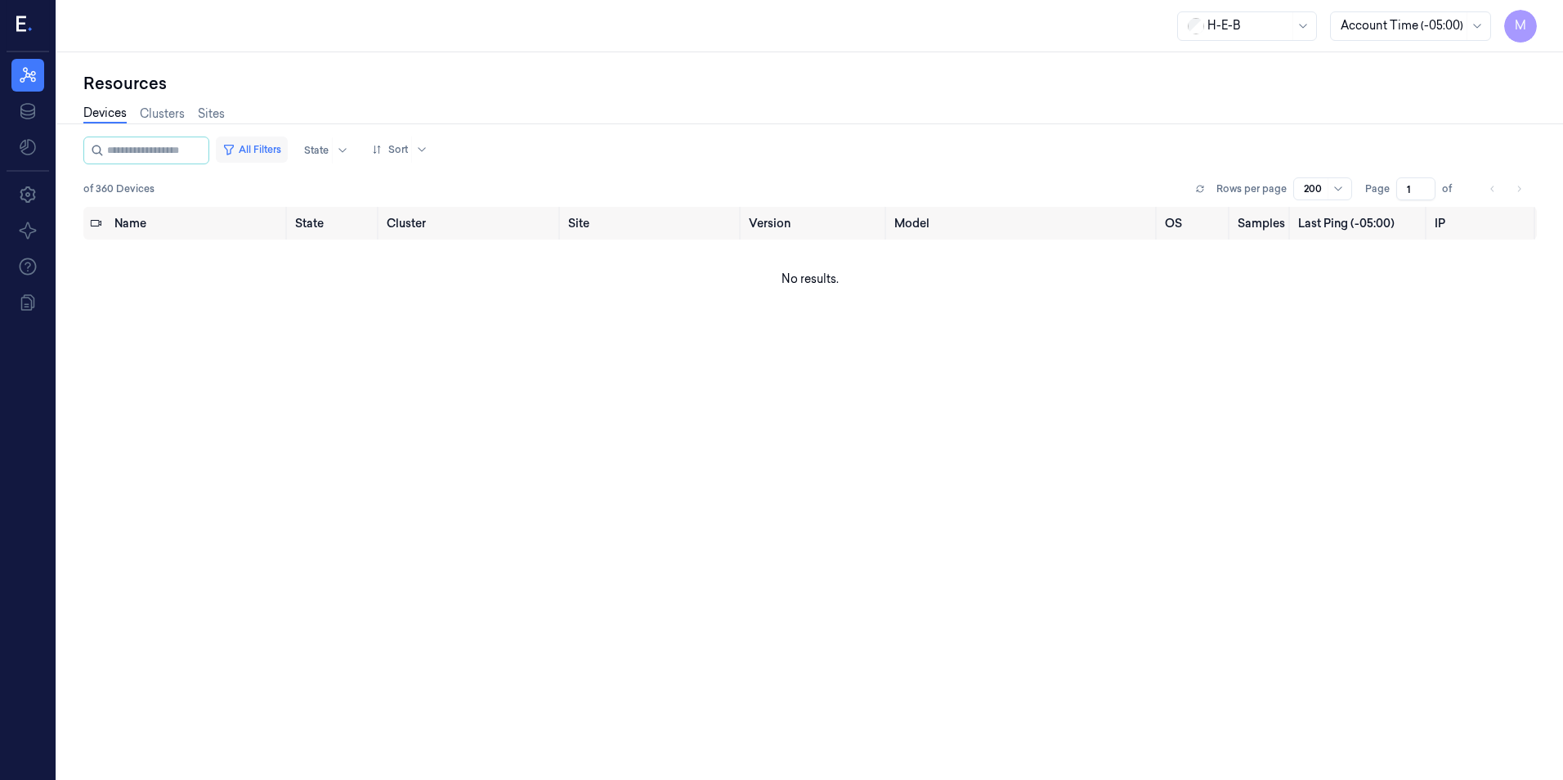
drag, startPoint x: 293, startPoint y: 148, endPoint x: 275, endPoint y: 153, distance: 18.6
click at [275, 153] on button "All Filters" at bounding box center [252, 150] width 72 height 26
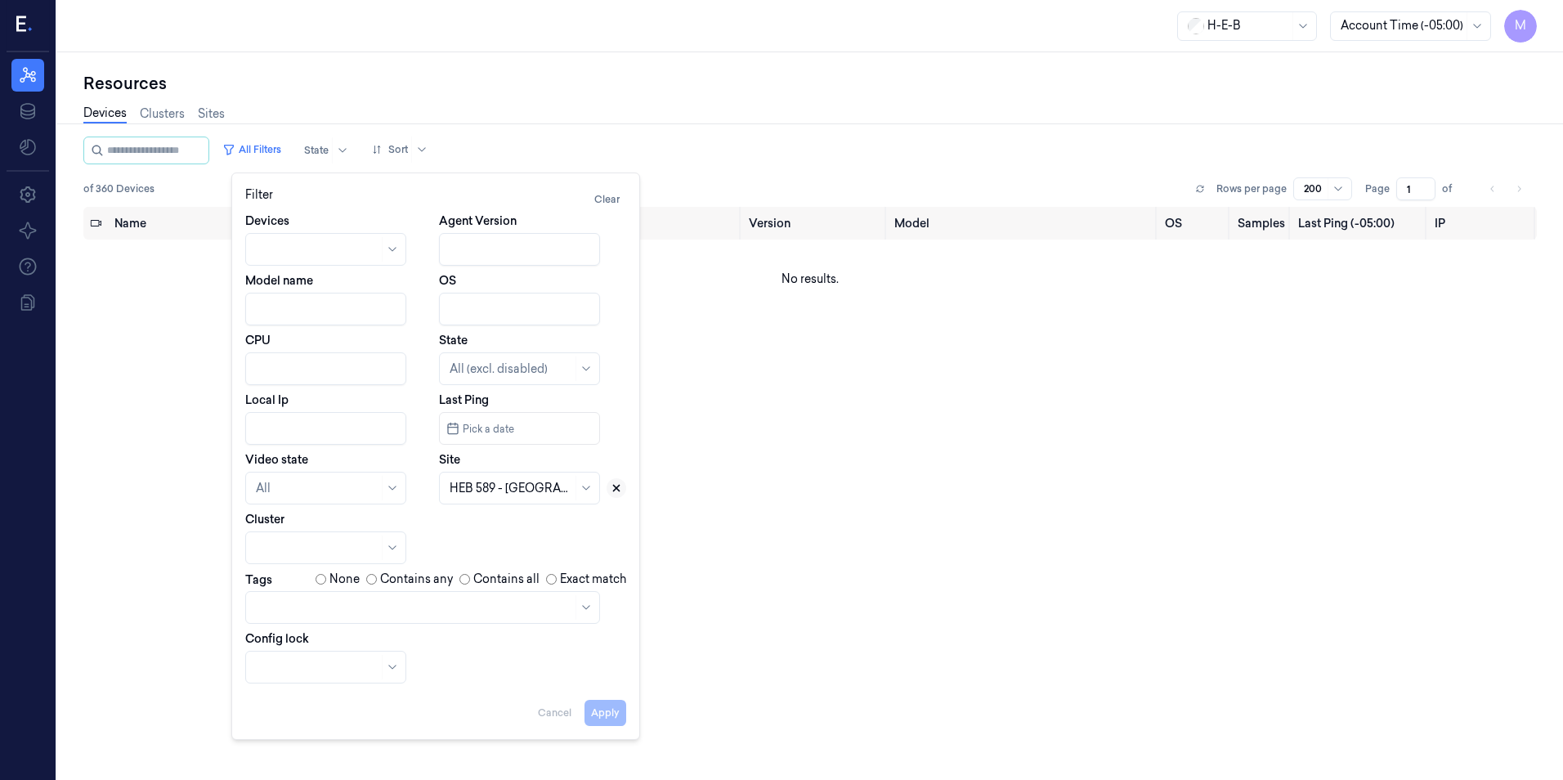
click at [621, 490] on icon at bounding box center [616, 487] width 11 height 11
click at [508, 486] on div at bounding box center [501, 488] width 103 height 17
type input "717"
click at [504, 517] on div "HEB 717 - Midland 02" at bounding box center [520, 525] width 155 height 27
click at [609, 717] on button "Apply" at bounding box center [606, 713] width 42 height 26
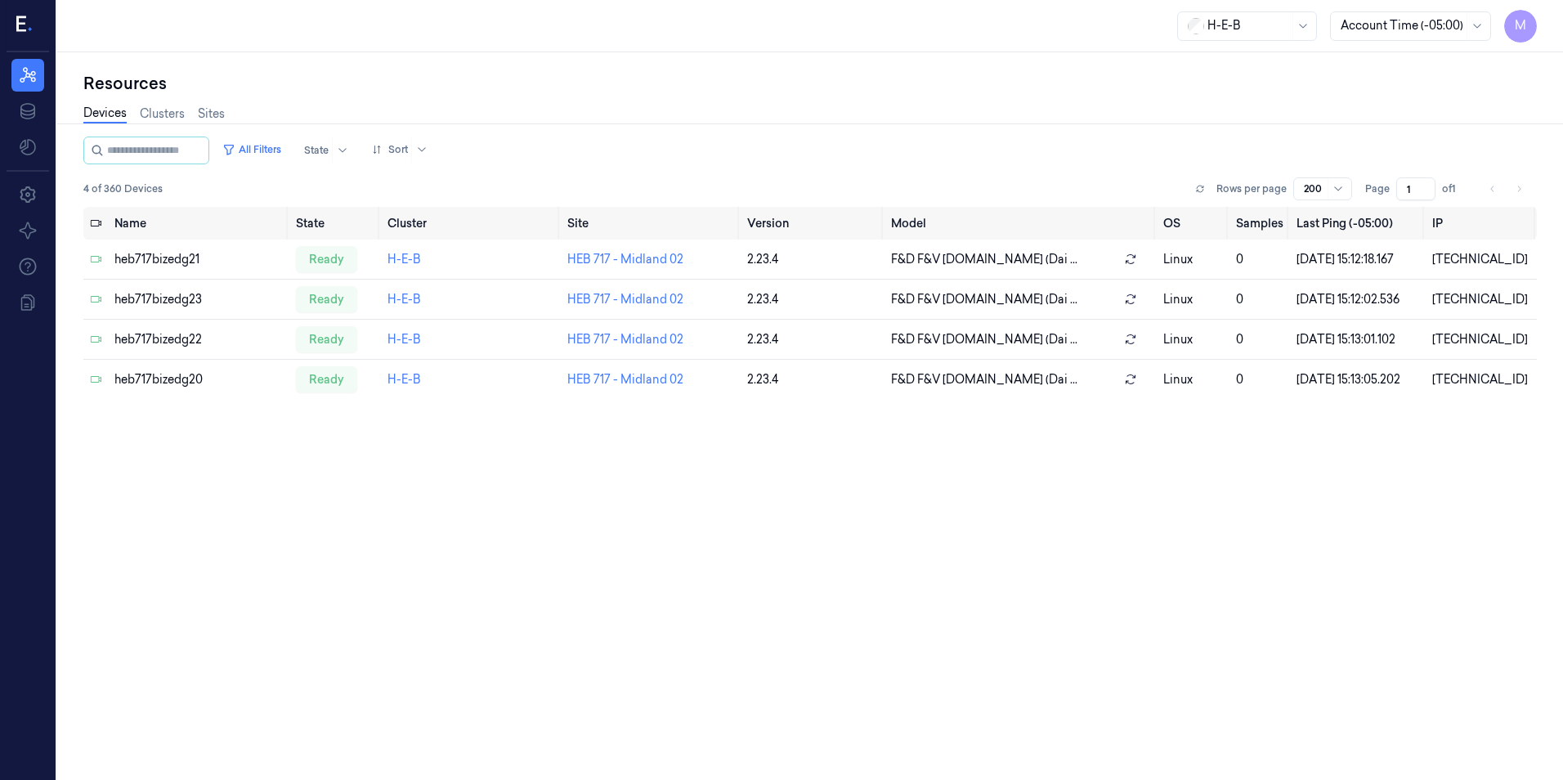
drag, startPoint x: 283, startPoint y: 153, endPoint x: 283, endPoint y: 165, distance: 12.3
click at [283, 153] on button "All Filters" at bounding box center [252, 150] width 72 height 26
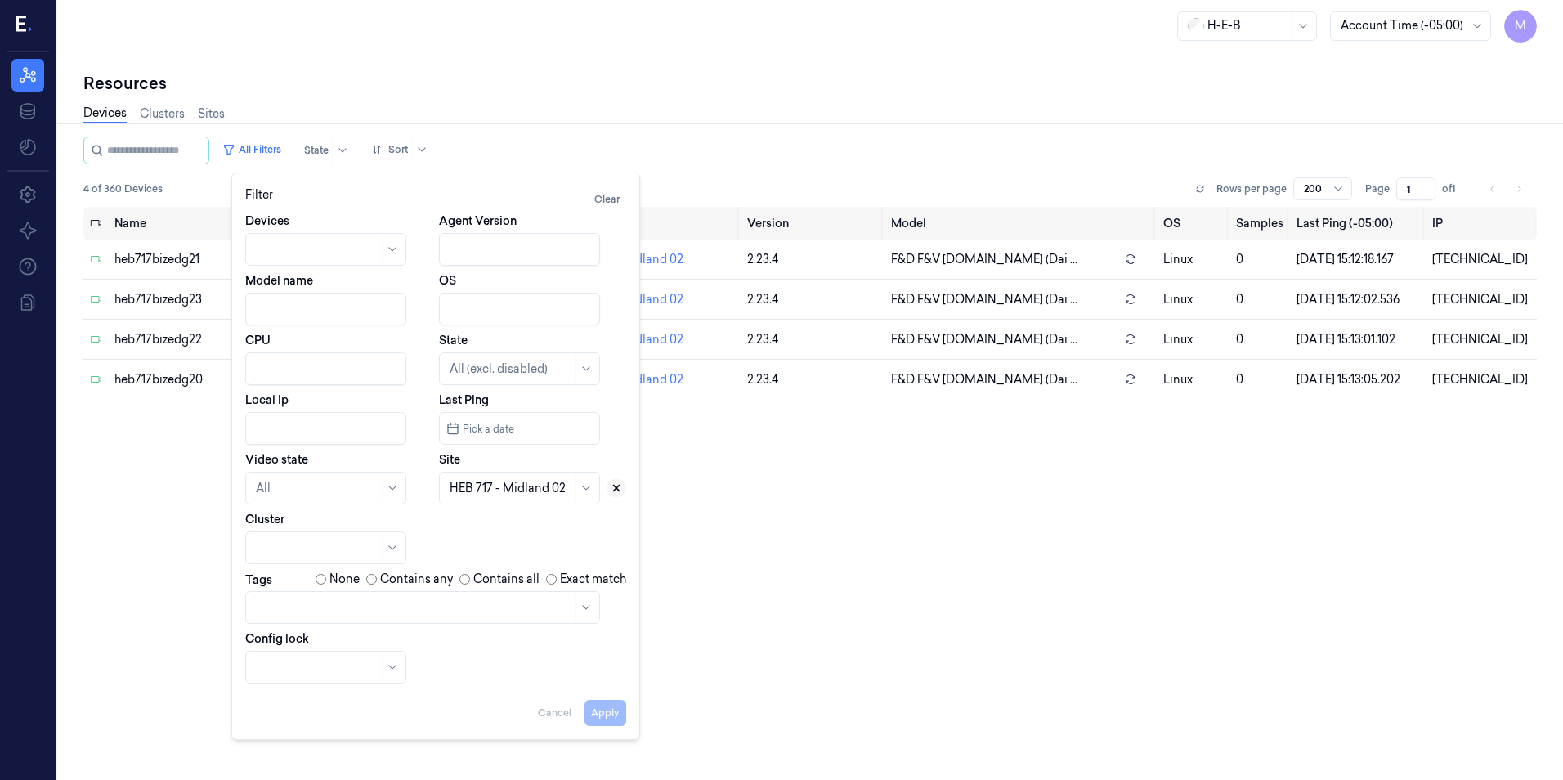
click at [621, 488] on icon at bounding box center [616, 487] width 11 height 11
click at [502, 499] on div at bounding box center [501, 488] width 103 height 23
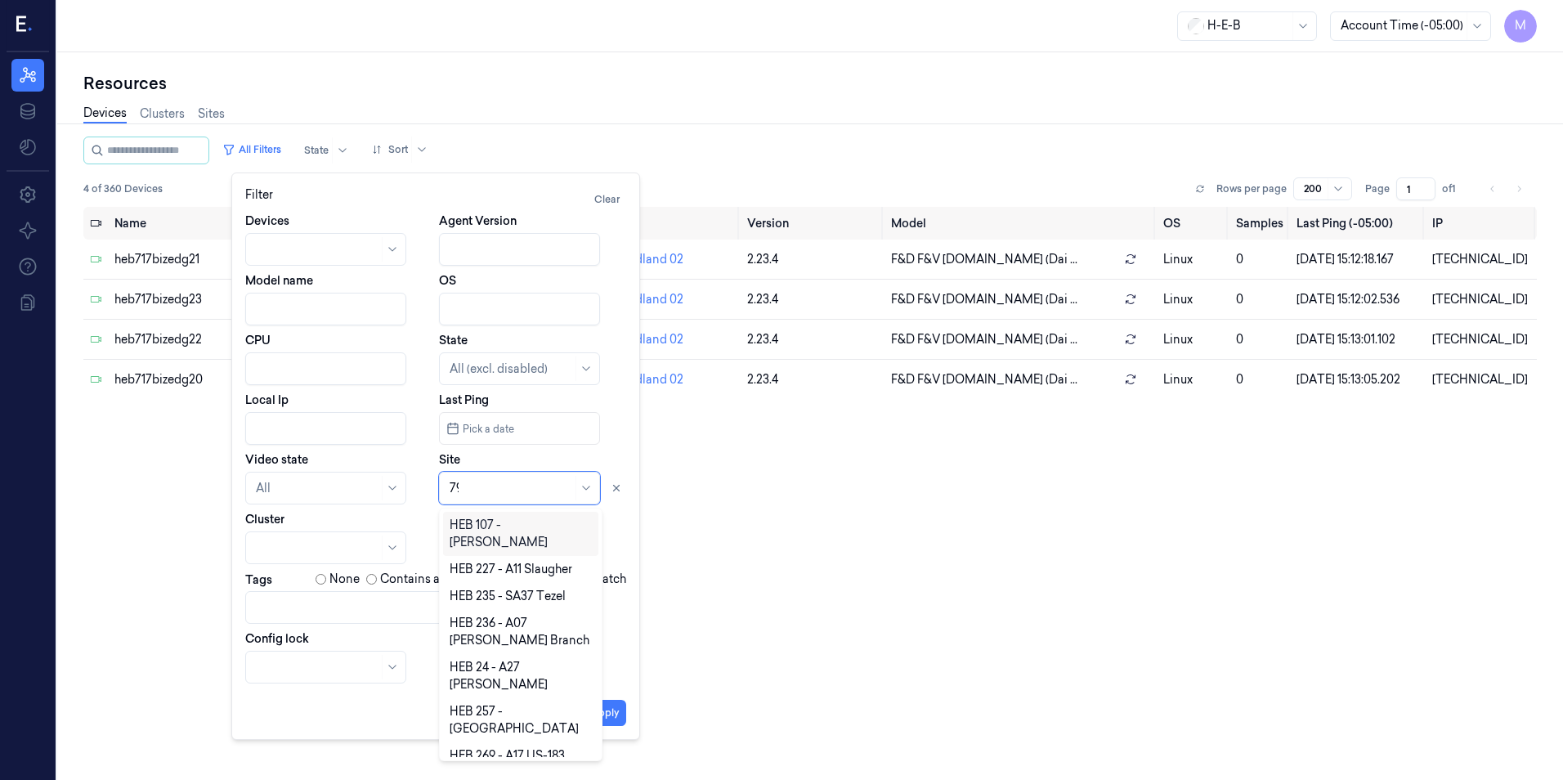
type input "790"
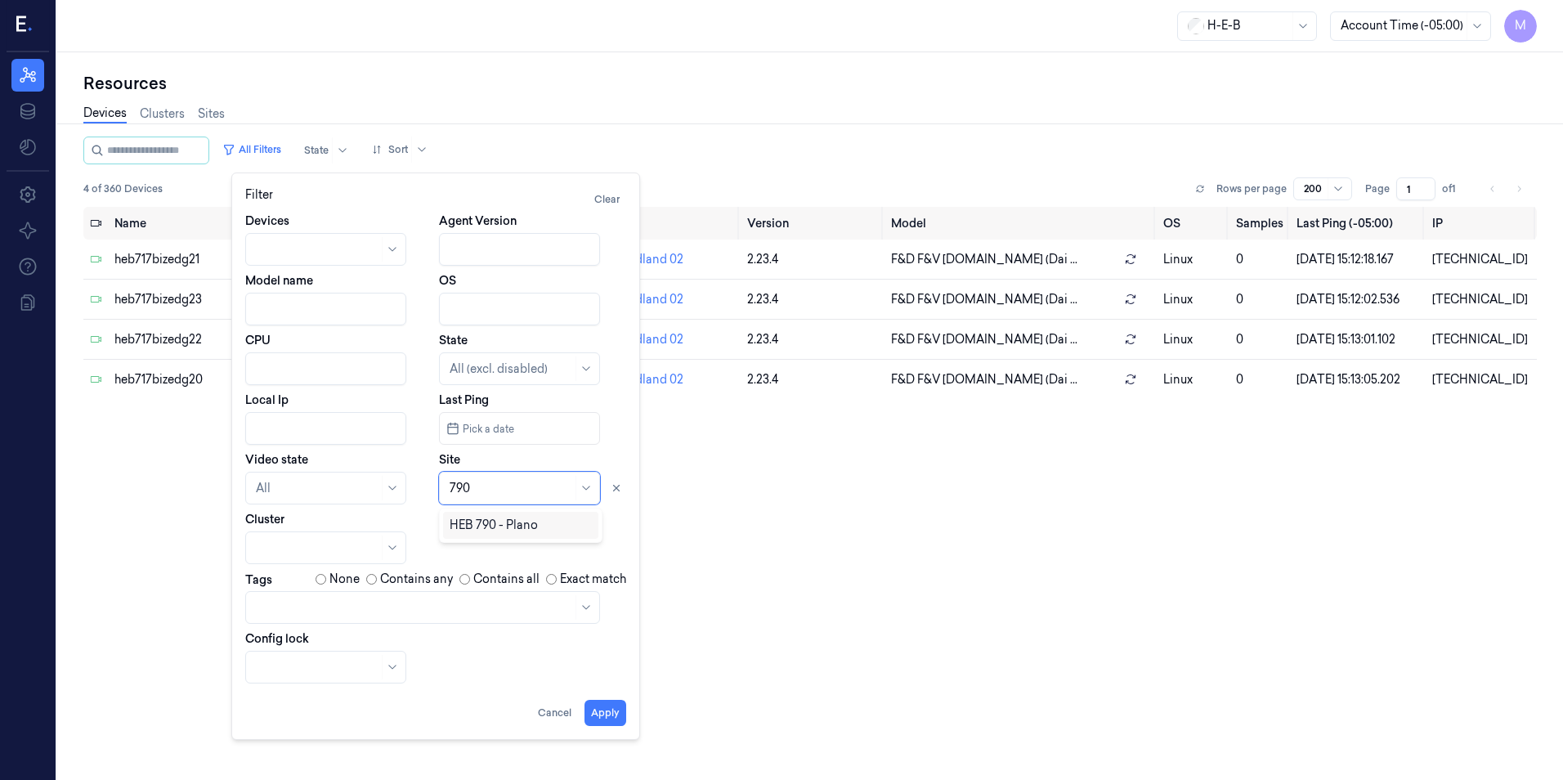
click at [491, 533] on div "HEB 790 - Plano" at bounding box center [494, 525] width 88 height 17
click at [604, 708] on button "Apply" at bounding box center [606, 713] width 42 height 26
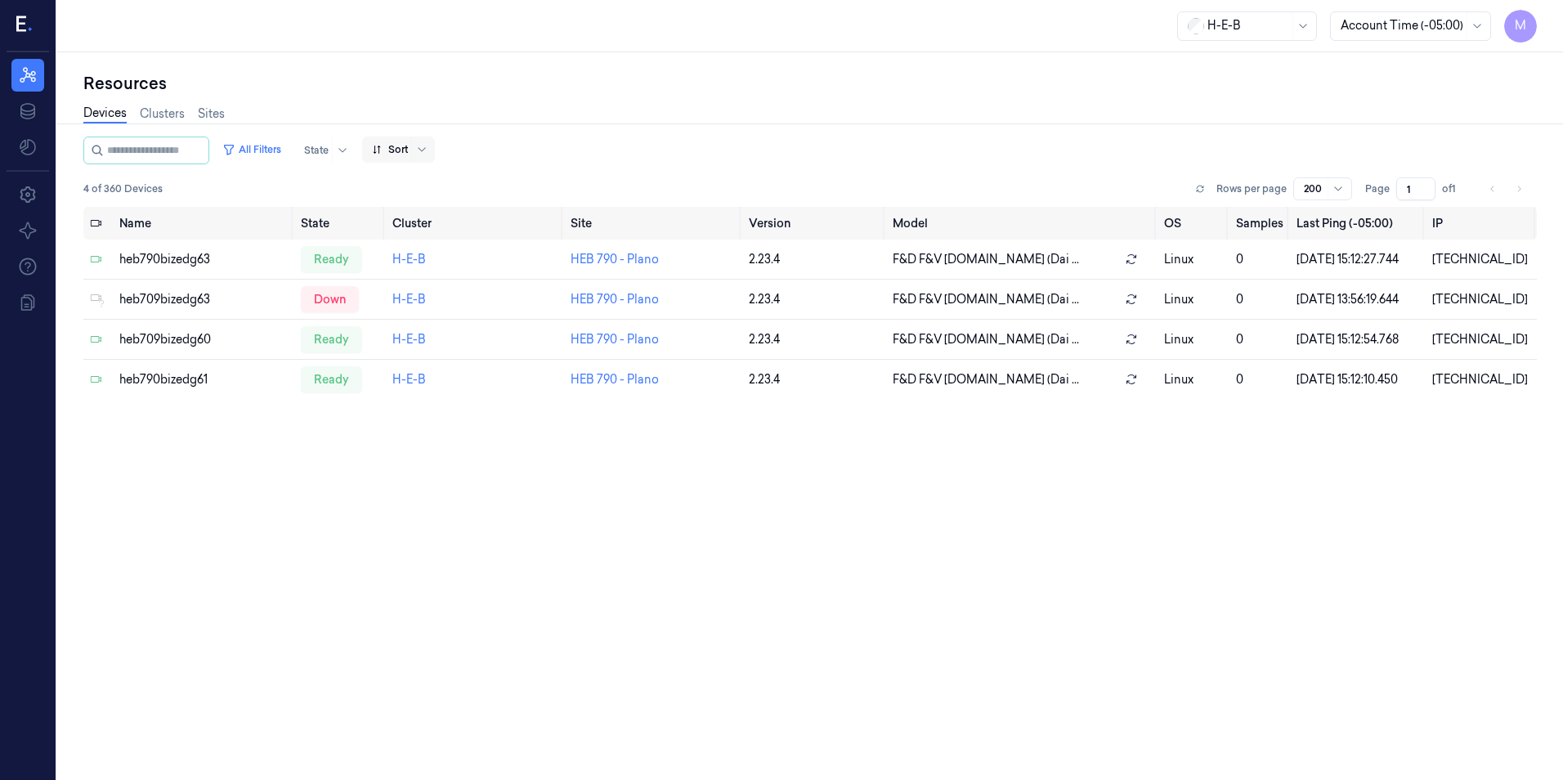
click at [430, 149] on div at bounding box center [421, 150] width 20 height 26
click at [280, 142] on button "All Filters" at bounding box center [252, 150] width 72 height 26
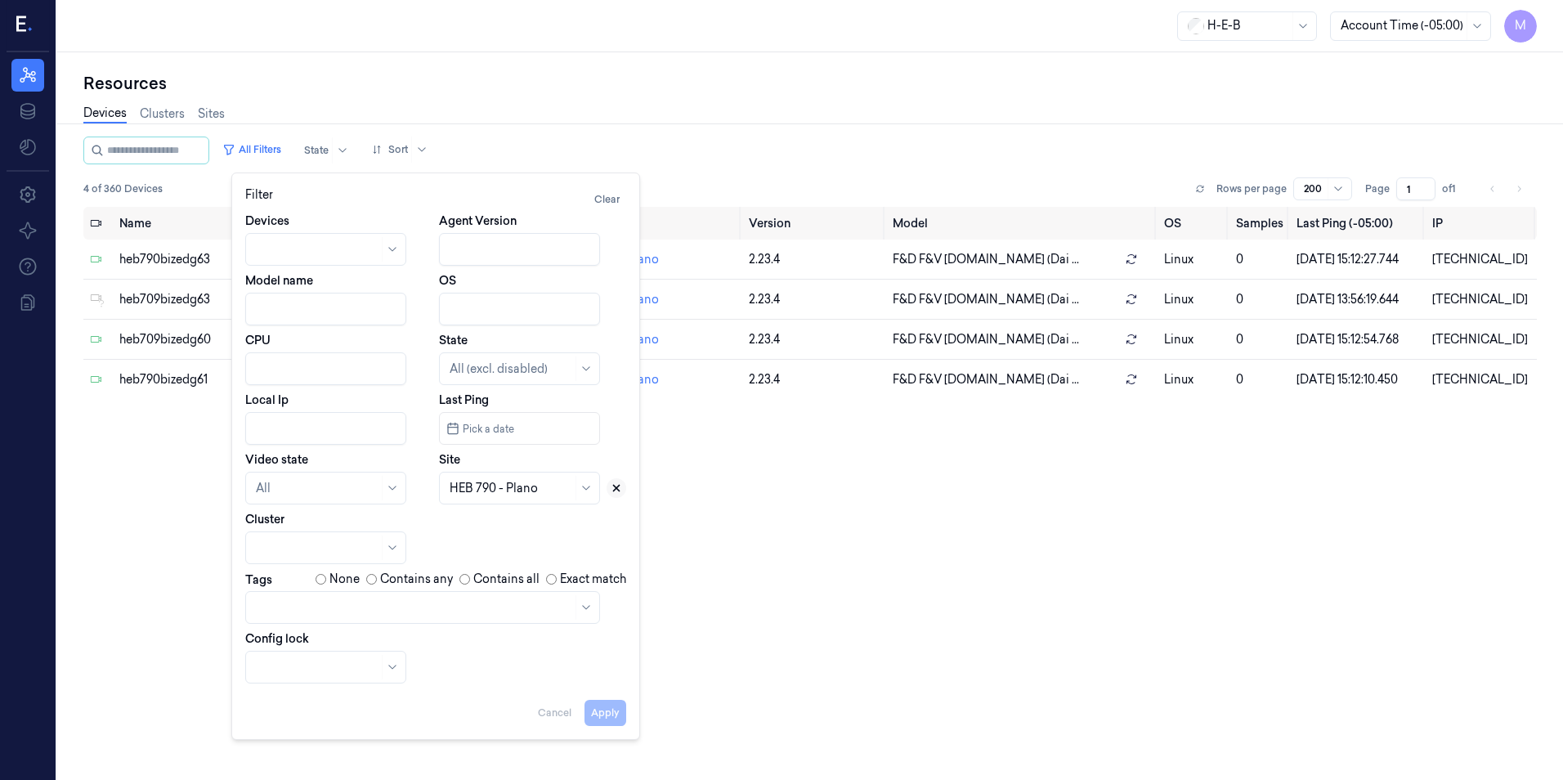
click at [619, 493] on icon at bounding box center [616, 487] width 11 height 11
click at [562, 487] on div at bounding box center [519, 488] width 161 height 33
type input "727"
click at [504, 530] on div "HEB 727 - [GEOGRAPHIC_DATA]" at bounding box center [521, 534] width 142 height 34
click at [616, 722] on button "Apply" at bounding box center [606, 713] width 42 height 26
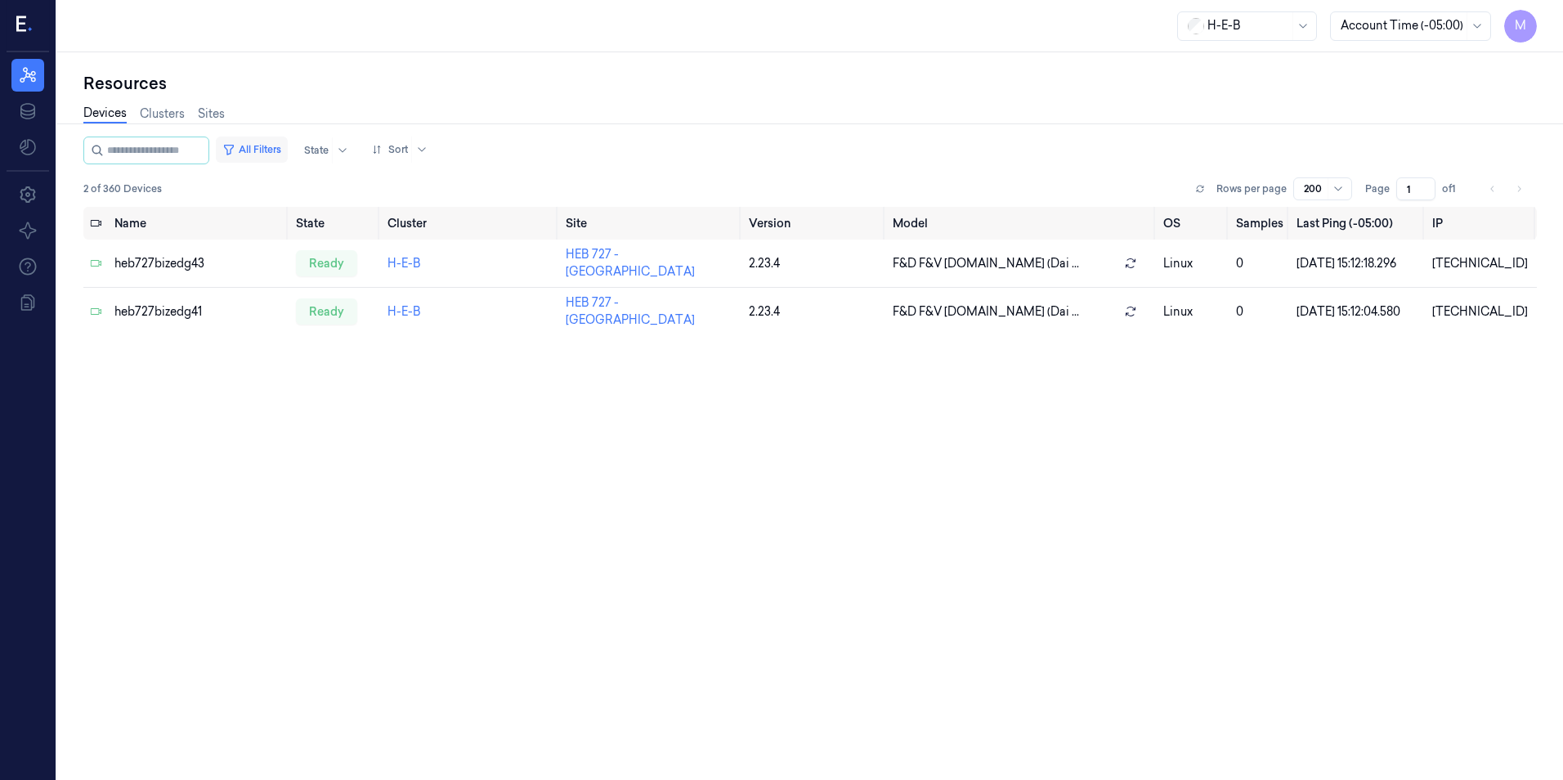
click at [284, 150] on button "All Filters" at bounding box center [252, 150] width 72 height 26
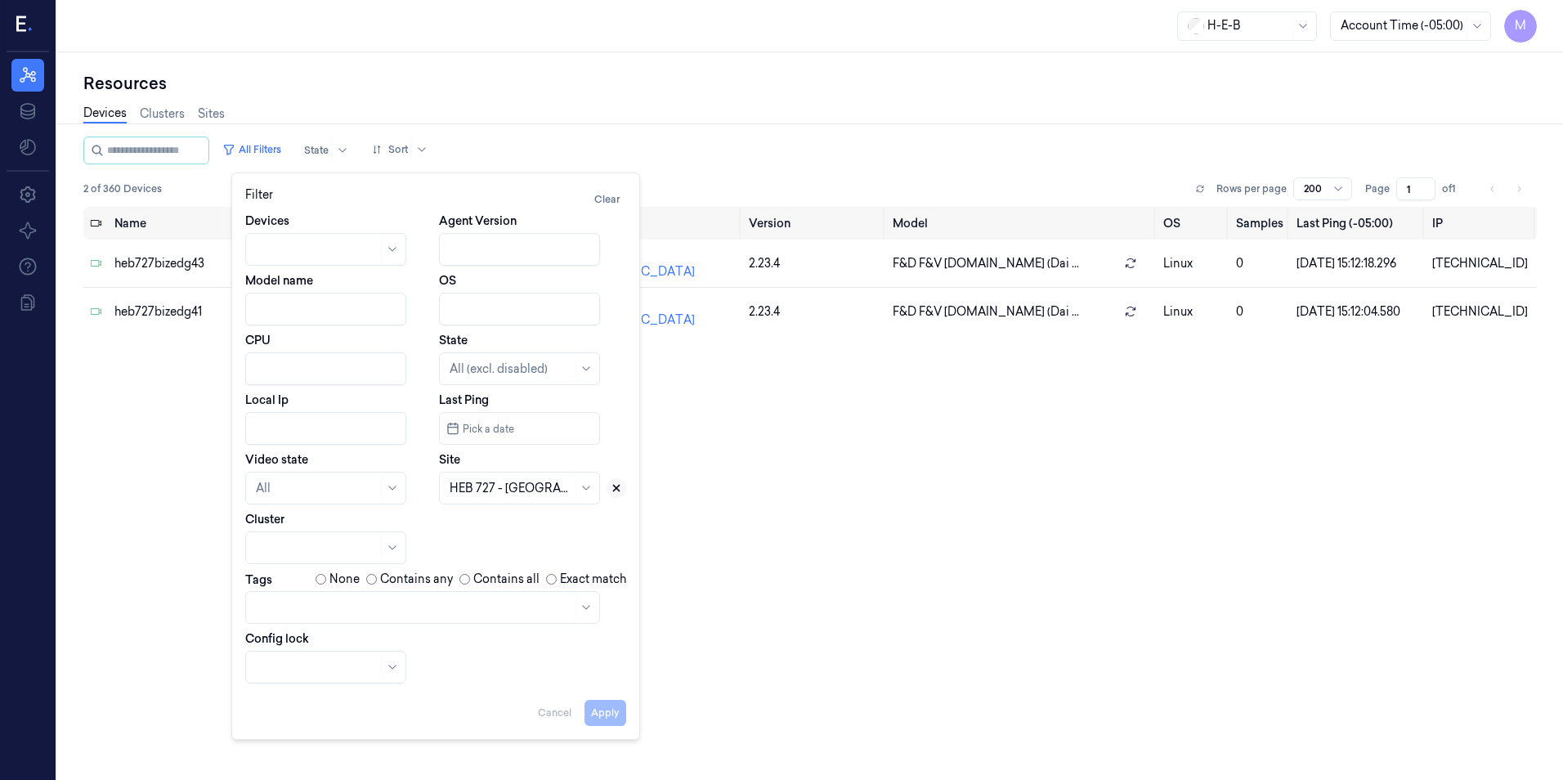
click at [616, 494] on button at bounding box center [617, 488] width 20 height 20
click at [482, 480] on div at bounding box center [511, 488] width 123 height 17
type input "589"
click at [491, 527] on div "HEB 589 - [GEOGRAPHIC_DATA]" at bounding box center [521, 534] width 142 height 34
click at [610, 715] on button "Apply" at bounding box center [606, 713] width 42 height 26
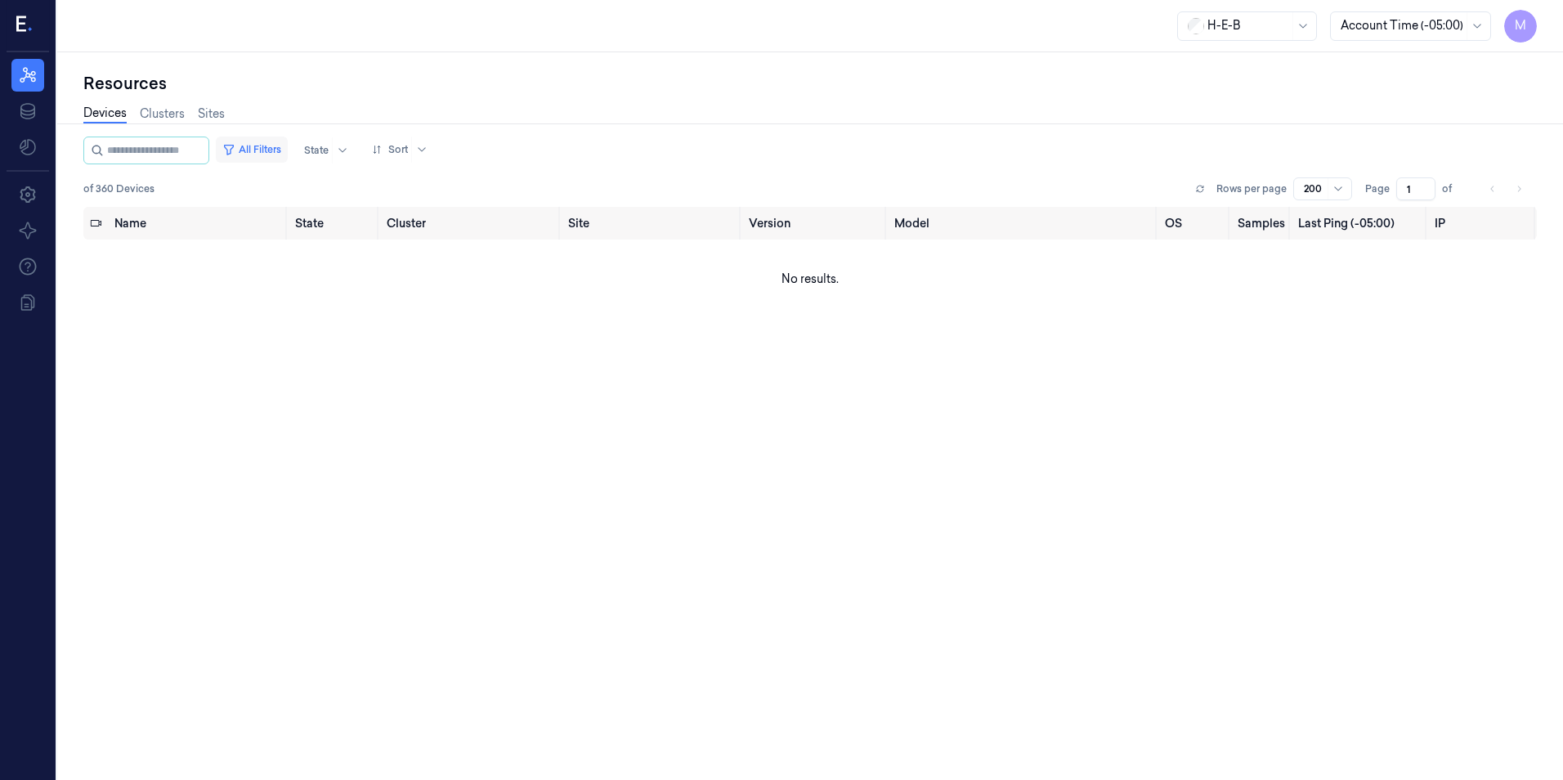
click at [288, 147] on button "All Filters" at bounding box center [252, 150] width 72 height 26
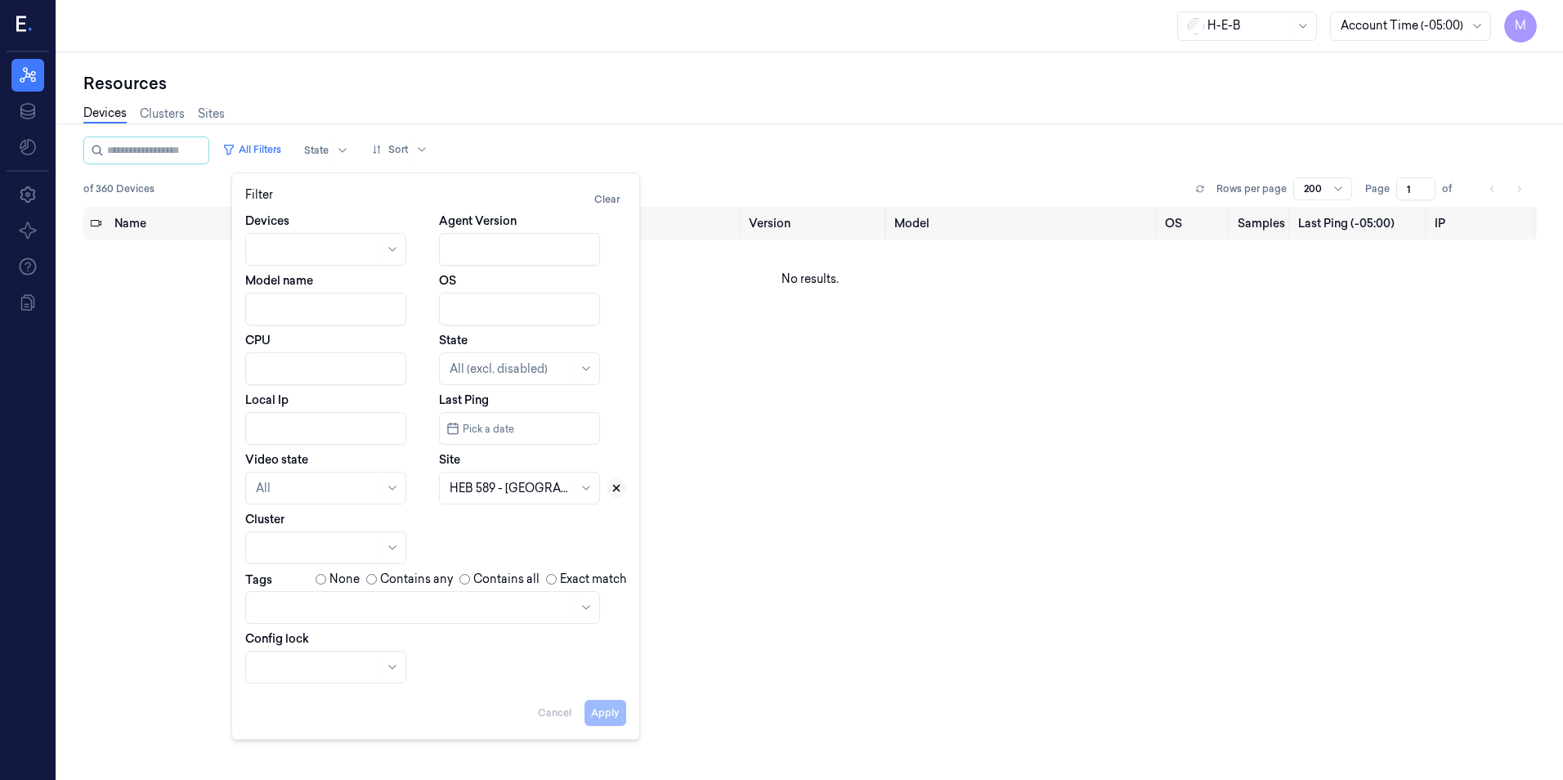
click at [620, 490] on icon at bounding box center [616, 487] width 11 height 11
click at [496, 486] on div at bounding box center [511, 488] width 123 height 17
type input "610"
click at [495, 522] on div "HEB 610 - Spring" at bounding box center [495, 525] width 91 height 17
click at [594, 719] on button "Apply" at bounding box center [606, 713] width 42 height 26
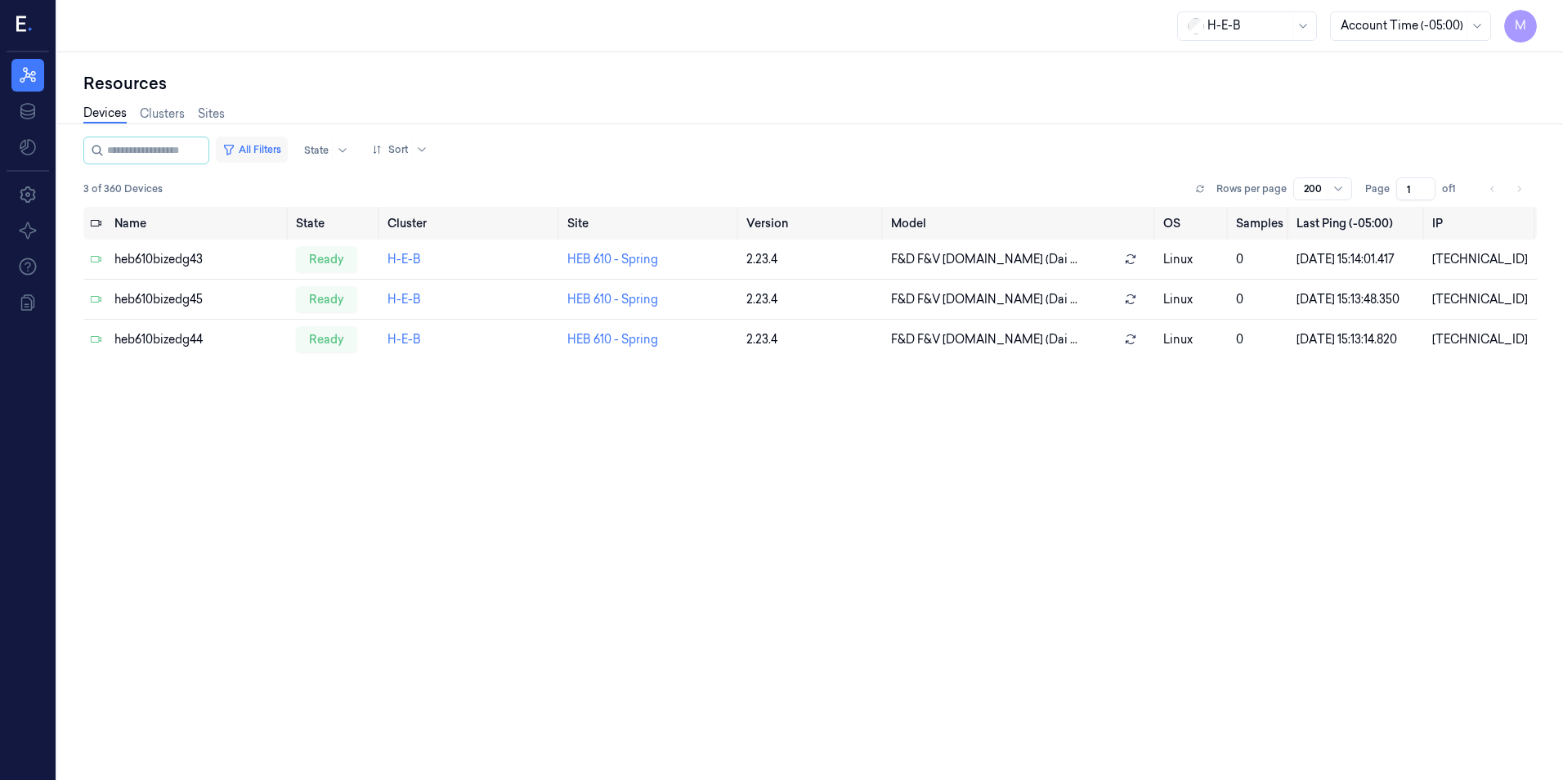
click at [288, 149] on button "All Filters" at bounding box center [252, 150] width 72 height 26
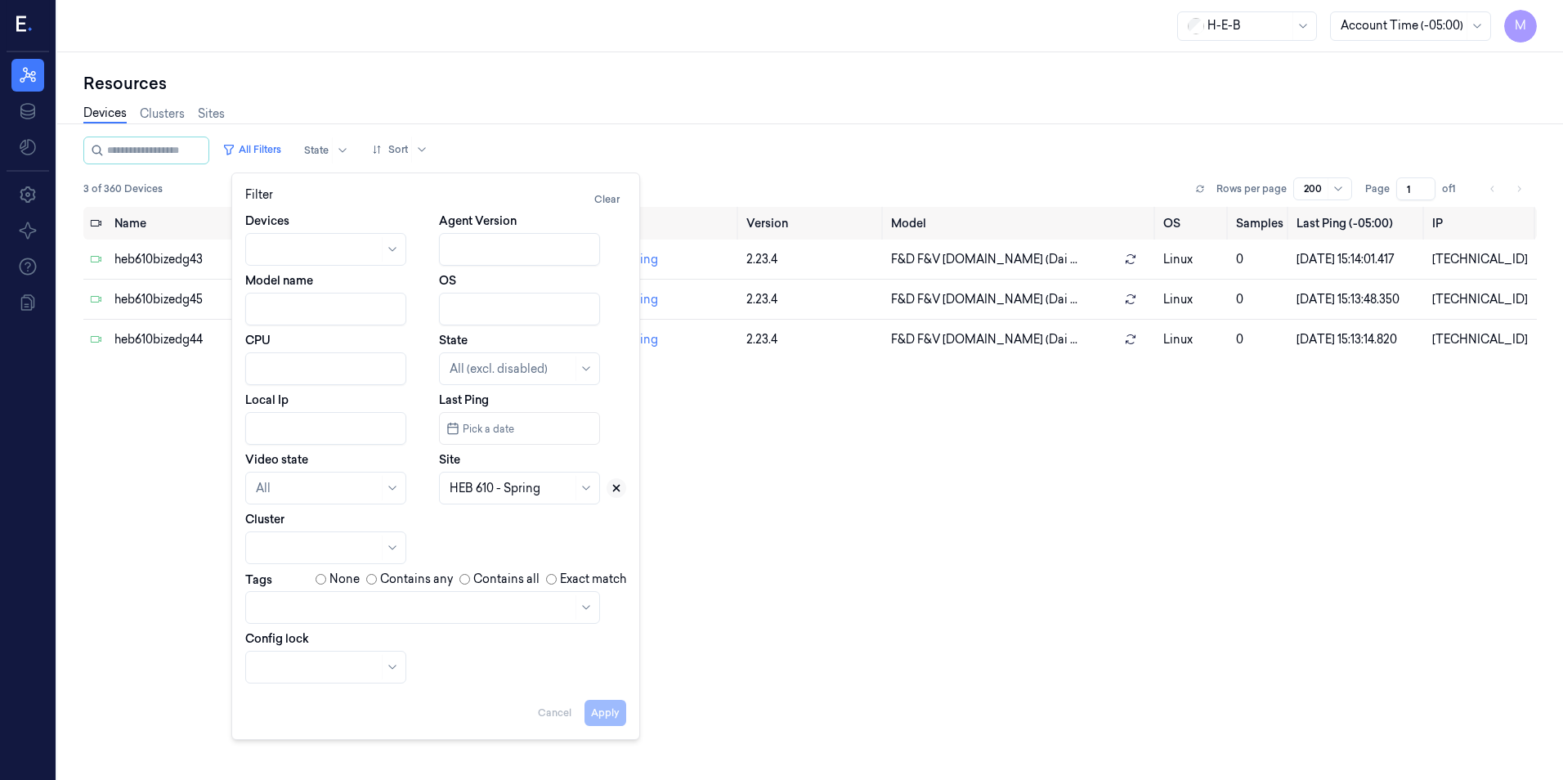
click at [615, 492] on icon at bounding box center [616, 487] width 11 height 11
click at [516, 486] on div at bounding box center [501, 488] width 103 height 17
type input "627"
click at [507, 524] on div "HEB 627 - Sugar Land" at bounding box center [509, 525] width 118 height 17
click at [608, 719] on button "Apply" at bounding box center [606, 713] width 42 height 26
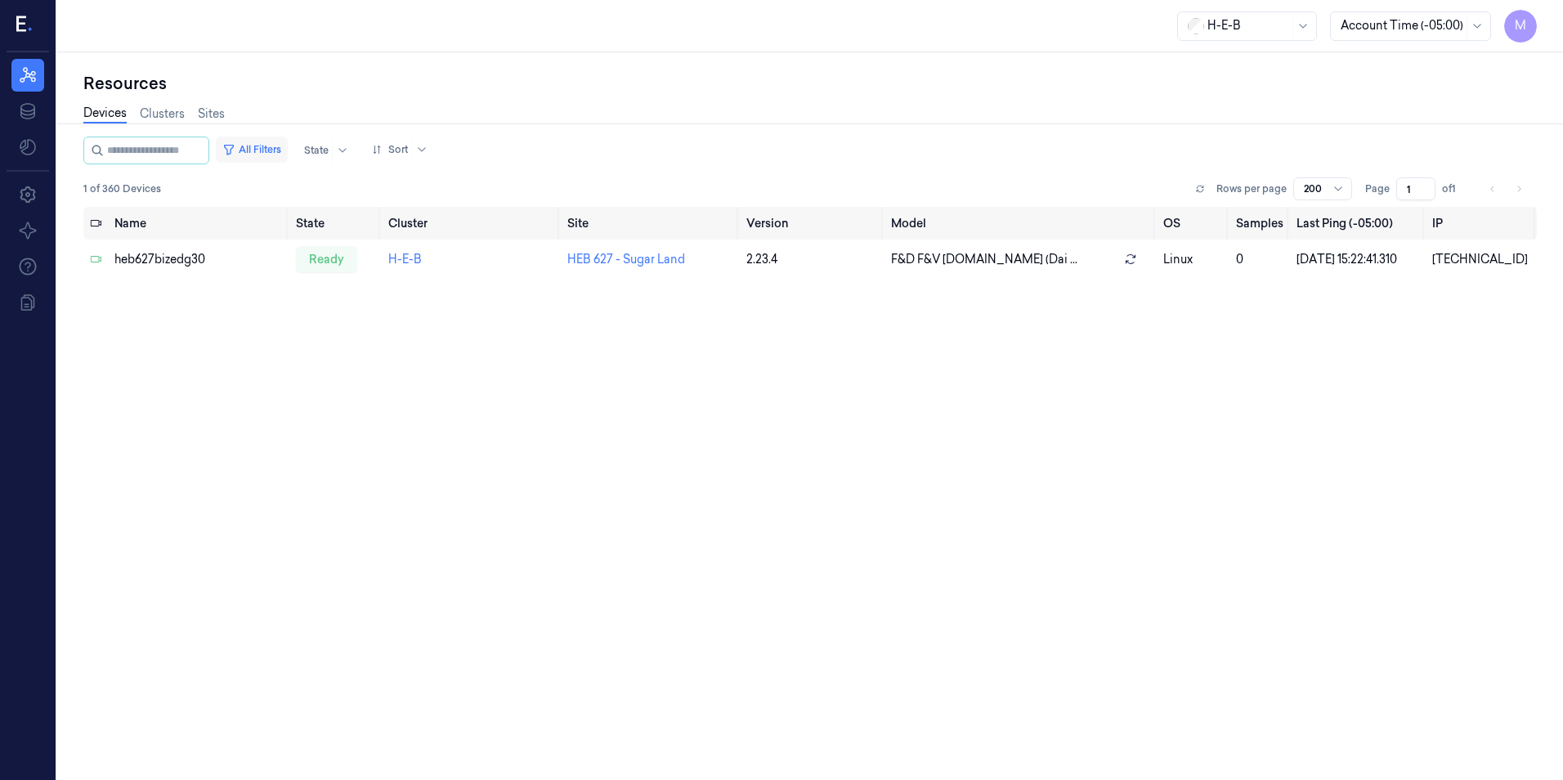
click at [288, 148] on button "All Filters" at bounding box center [252, 150] width 72 height 26
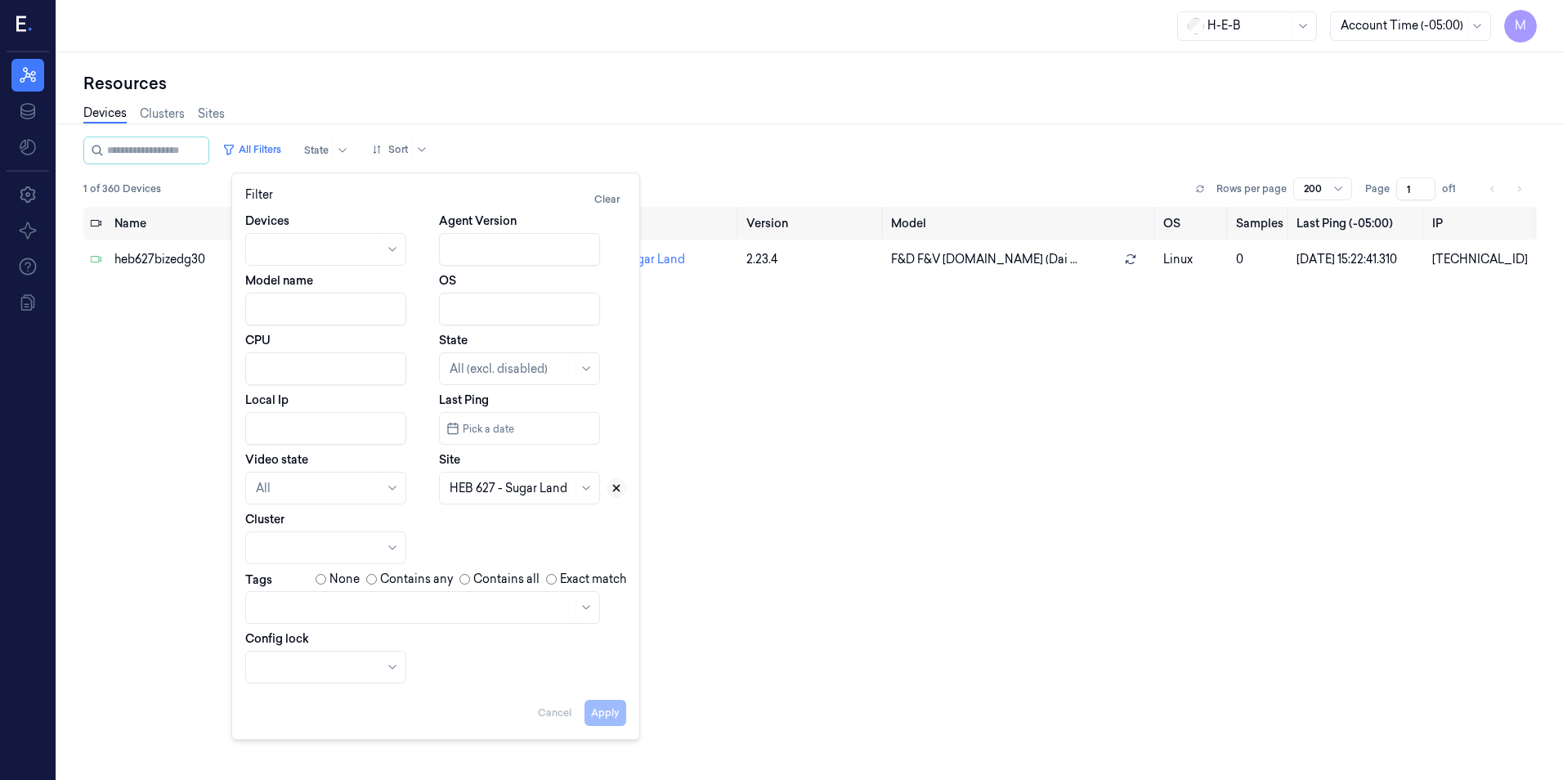
click at [612, 487] on icon at bounding box center [616, 487] width 11 height 11
click at [533, 492] on div at bounding box center [511, 488] width 123 height 17
type input "724"
click at [510, 526] on div "HEB 724 - Aliana" at bounding box center [495, 525] width 91 height 17
click at [617, 717] on button "Apply" at bounding box center [606, 713] width 42 height 26
